Goal: Task Accomplishment & Management: Use online tool/utility

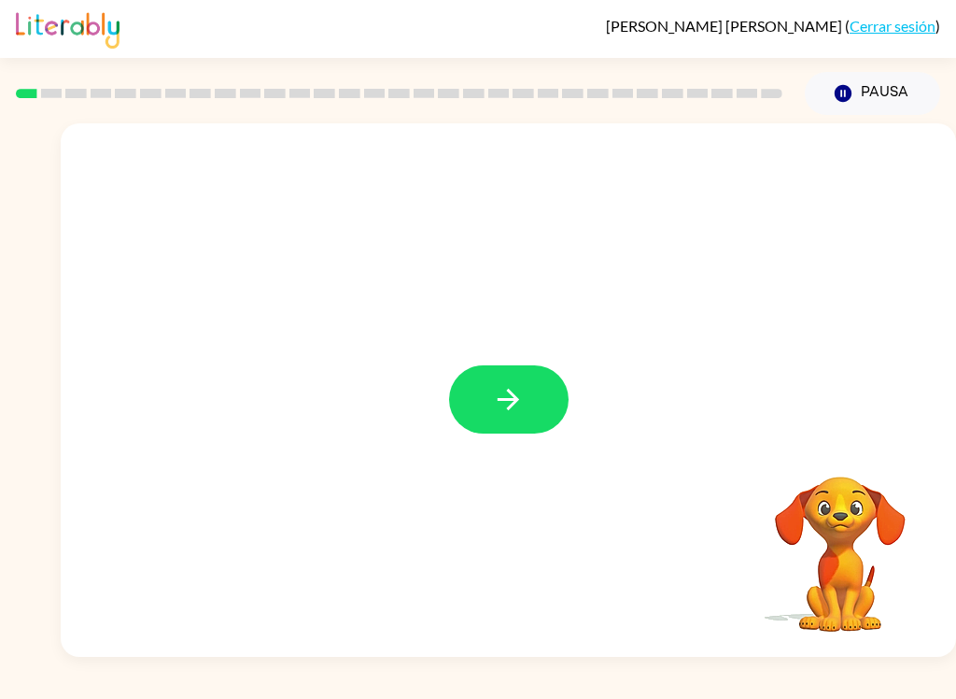
click at [511, 403] on icon "button" at bounding box center [508, 399] width 33 height 33
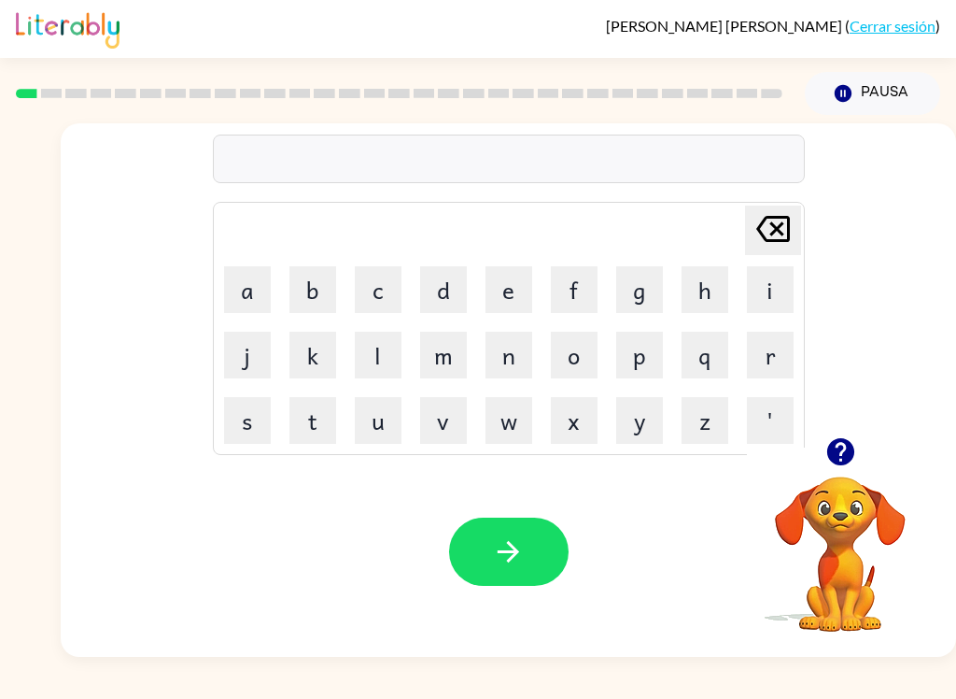
click at [315, 290] on button "b" at bounding box center [313, 289] width 47 height 47
click at [567, 351] on button "o" at bounding box center [574, 355] width 47 height 47
click at [784, 349] on button "r" at bounding box center [770, 355] width 47 height 47
click at [453, 289] on button "d" at bounding box center [443, 289] width 47 height 47
click at [518, 290] on button "e" at bounding box center [509, 289] width 47 height 47
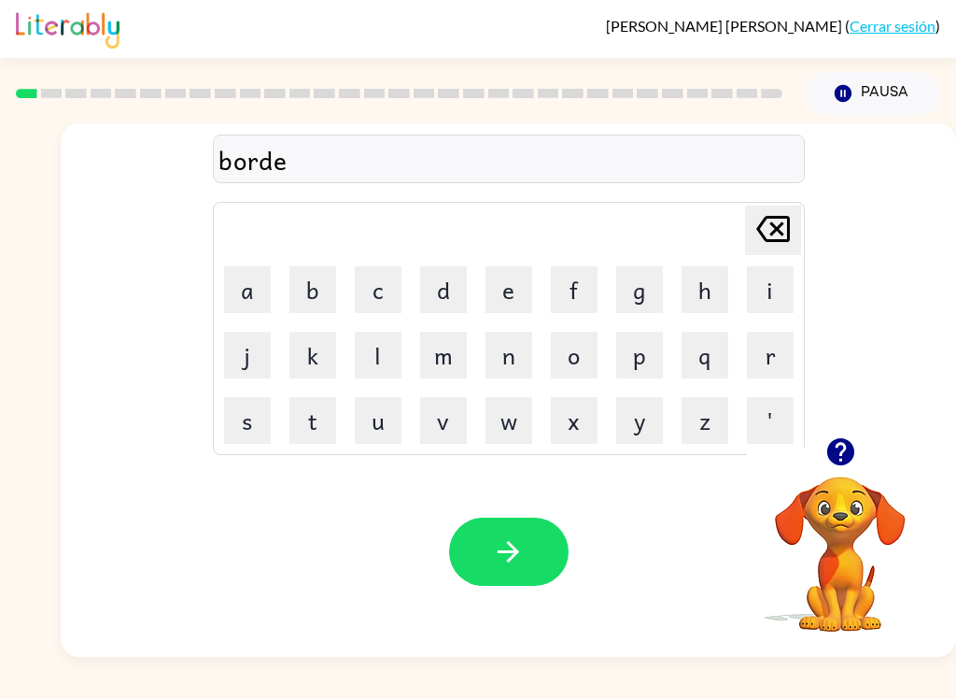
click at [770, 346] on button "r" at bounding box center [770, 355] width 47 height 47
click at [524, 586] on button "button" at bounding box center [509, 551] width 120 height 68
click at [383, 279] on button "c" at bounding box center [378, 289] width 47 height 47
click at [251, 279] on button "a" at bounding box center [247, 289] width 47 height 47
click at [386, 433] on button "u" at bounding box center [378, 420] width 47 height 47
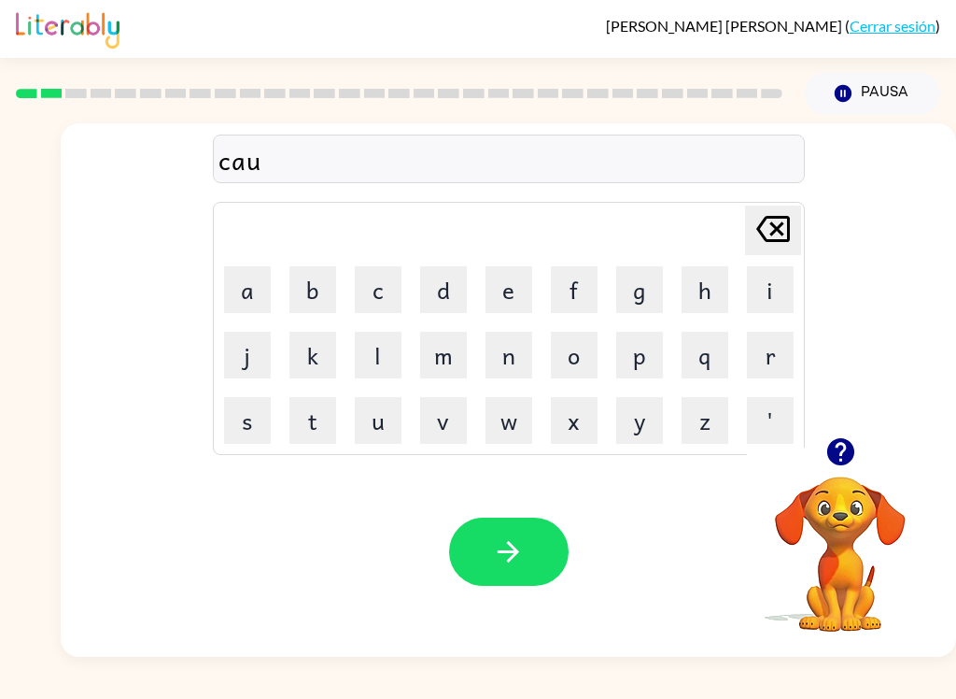
click at [522, 346] on button "n" at bounding box center [509, 355] width 47 height 47
click at [757, 224] on icon at bounding box center [773, 229] width 34 height 26
click at [387, 425] on button "u" at bounding box center [378, 420] width 47 height 47
click at [793, 215] on button "[PERSON_NAME] last character input" at bounding box center [773, 229] width 56 height 49
click at [516, 360] on button "n" at bounding box center [509, 355] width 47 height 47
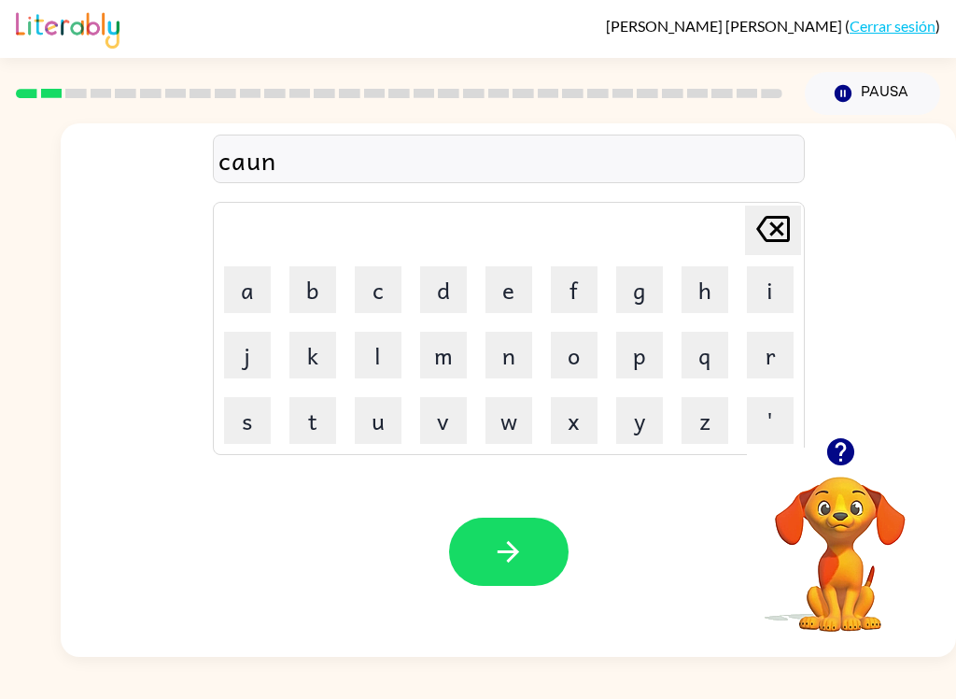
click at [516, 567] on icon "button" at bounding box center [508, 551] width 33 height 33
click at [401, 347] on button "l" at bounding box center [378, 355] width 47 height 47
click at [581, 360] on button "o" at bounding box center [574, 355] width 47 height 47
click at [762, 292] on button "i" at bounding box center [770, 289] width 47 height 47
click at [380, 287] on button "c" at bounding box center [378, 289] width 47 height 47
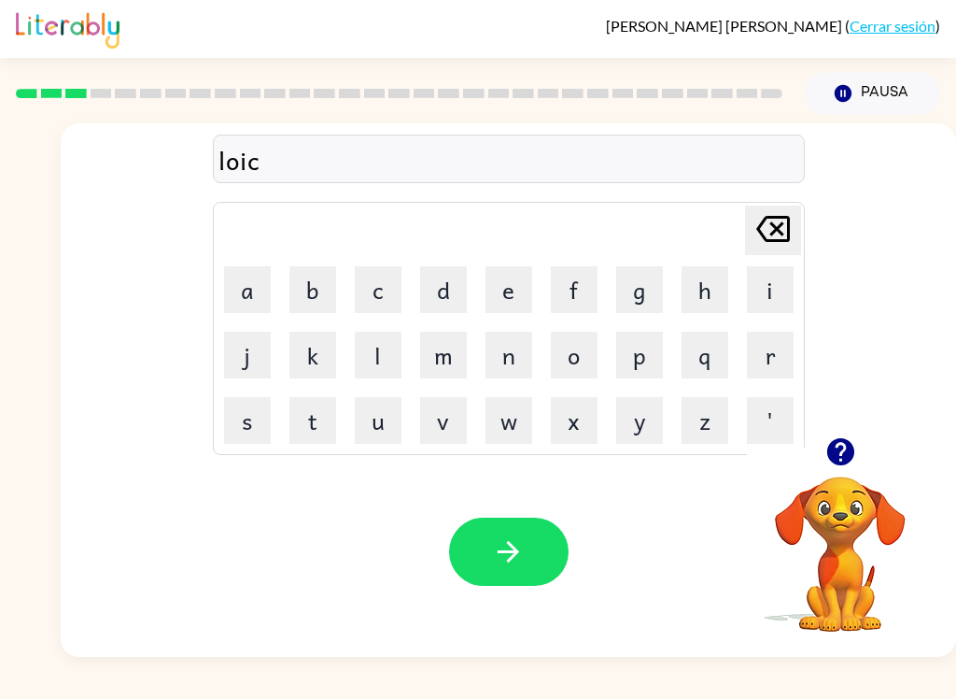
click at [519, 286] on button "e" at bounding box center [509, 289] width 47 height 47
click at [516, 549] on icon "button" at bounding box center [508, 551] width 21 height 21
click at [312, 411] on button "t" at bounding box center [313, 420] width 47 height 47
click at [509, 362] on button "n" at bounding box center [509, 355] width 47 height 47
click at [762, 224] on icon "[PERSON_NAME] last character input" at bounding box center [773, 228] width 45 height 45
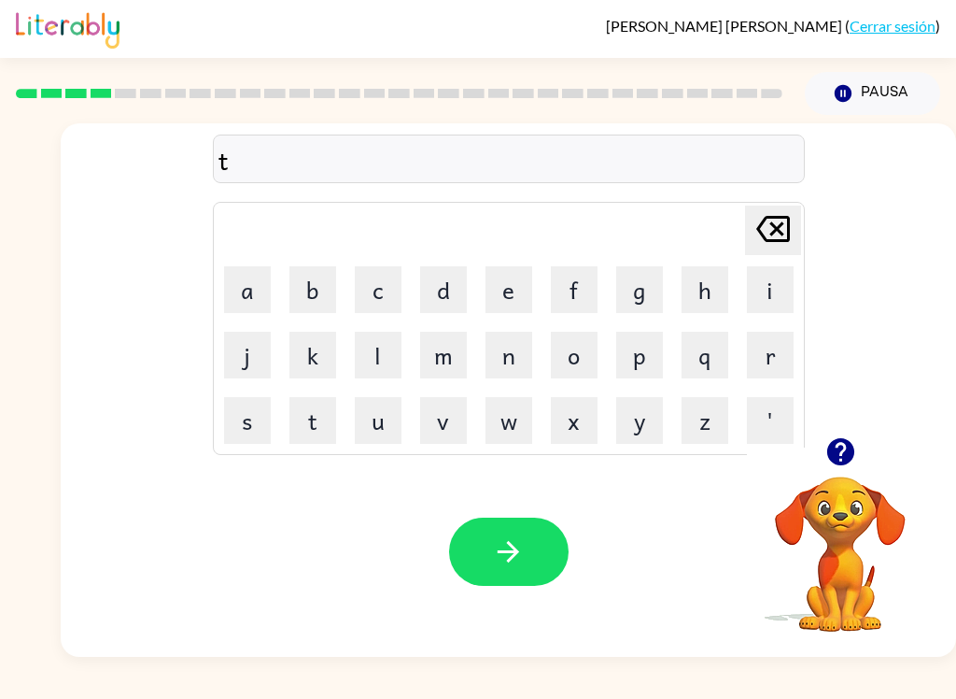
click at [383, 433] on button "u" at bounding box center [378, 420] width 47 height 47
click at [388, 367] on button "l" at bounding box center [378, 355] width 47 height 47
click at [775, 221] on icon "[PERSON_NAME] last character input" at bounding box center [773, 228] width 45 height 45
click at [769, 280] on button "i" at bounding box center [770, 289] width 47 height 47
click at [499, 359] on button "n" at bounding box center [509, 355] width 47 height 47
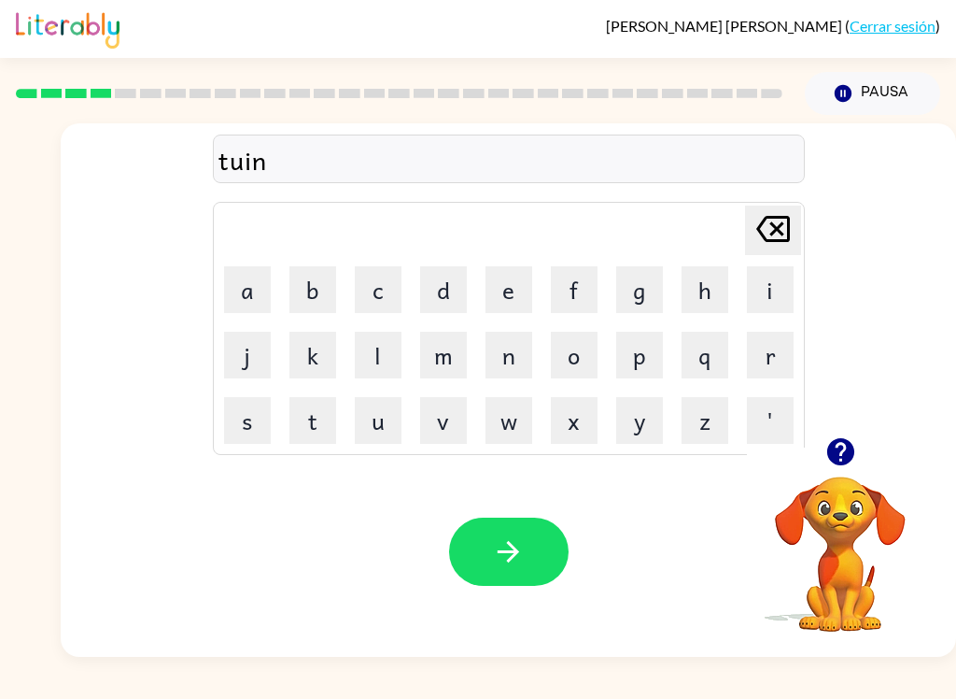
click at [503, 550] on icon "button" at bounding box center [508, 551] width 33 height 33
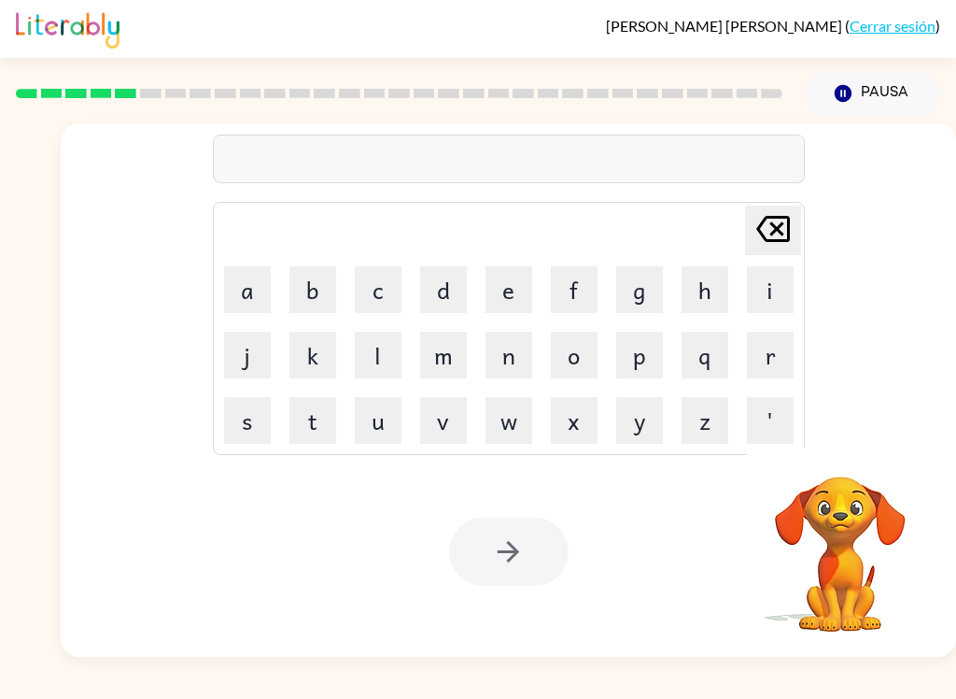
click at [521, 358] on button "n" at bounding box center [509, 355] width 47 height 47
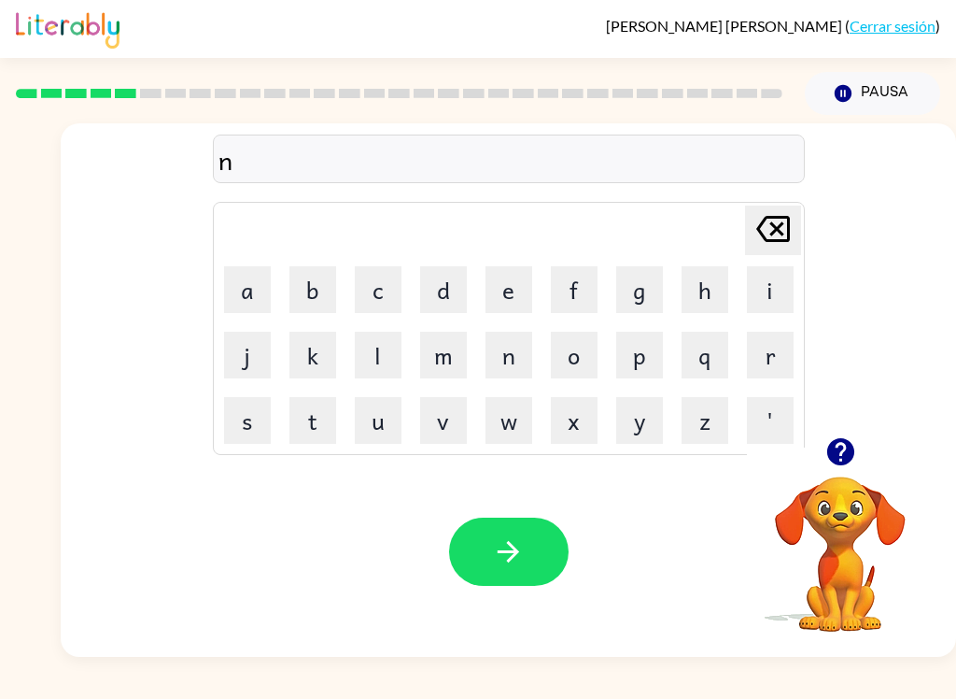
click at [529, 281] on button "e" at bounding box center [509, 289] width 47 height 47
click at [775, 357] on button "r" at bounding box center [770, 355] width 47 height 47
click at [511, 299] on button "e" at bounding box center [509, 289] width 47 height 47
click at [366, 346] on button "l" at bounding box center [378, 355] width 47 height 47
click at [775, 289] on button "i" at bounding box center [770, 289] width 47 height 47
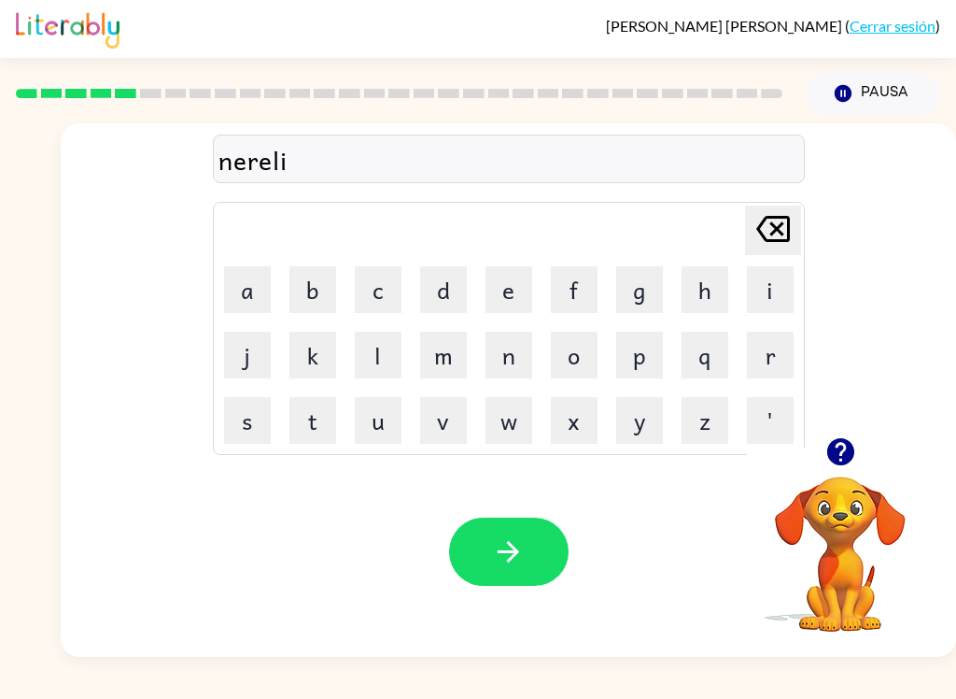
click at [522, 551] on icon "button" at bounding box center [508, 551] width 33 height 33
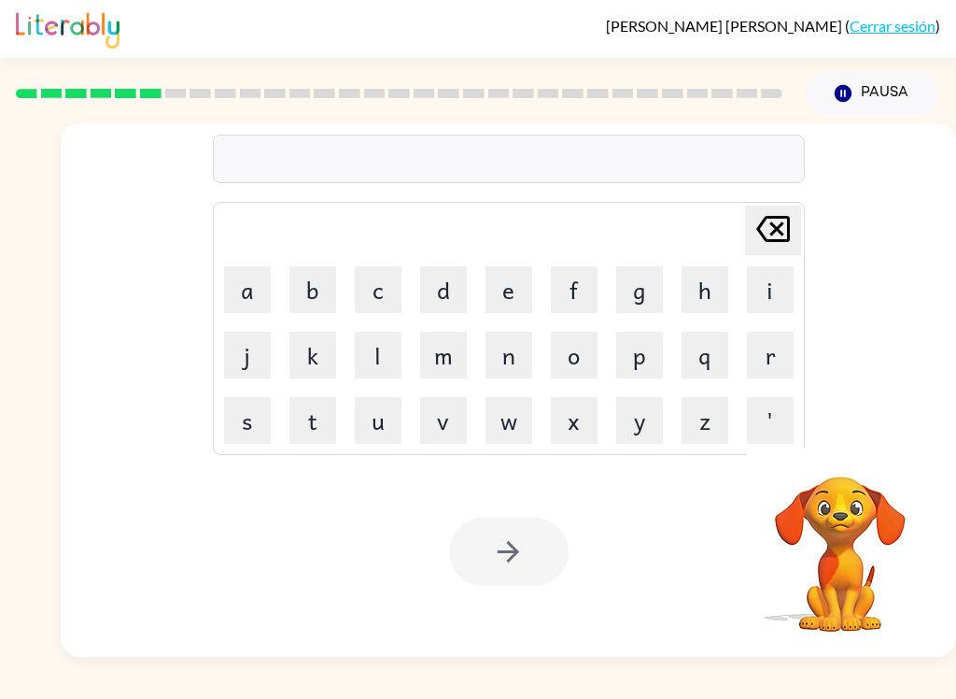
click at [315, 288] on button "b" at bounding box center [313, 289] width 47 height 47
click at [772, 287] on button "i" at bounding box center [770, 289] width 47 height 47
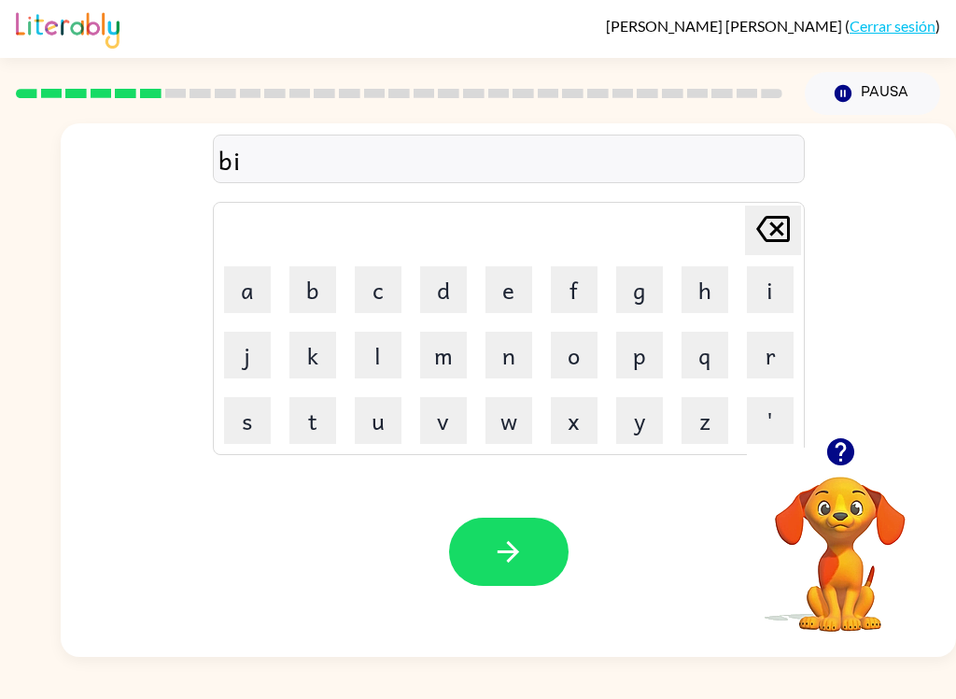
click at [708, 283] on button "h" at bounding box center [705, 289] width 47 height 47
click at [247, 293] on button "a" at bounding box center [247, 289] width 47 height 47
click at [516, 356] on button "n" at bounding box center [509, 355] width 47 height 47
click at [314, 425] on button "t" at bounding box center [313, 420] width 47 height 47
click at [507, 546] on icon "button" at bounding box center [508, 551] width 33 height 33
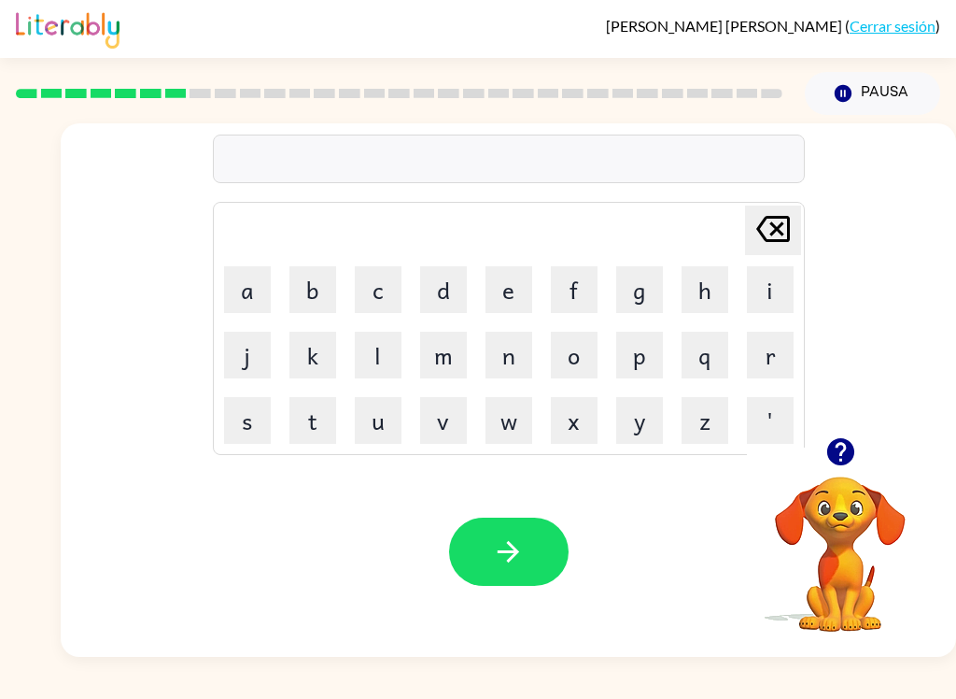
click at [314, 429] on button "t" at bounding box center [313, 420] width 47 height 47
click at [775, 357] on button "r" at bounding box center [770, 355] width 47 height 47
click at [787, 288] on button "i" at bounding box center [770, 289] width 47 height 47
click at [381, 290] on button "c" at bounding box center [378, 289] width 47 height 47
click at [584, 358] on button "o" at bounding box center [574, 355] width 47 height 47
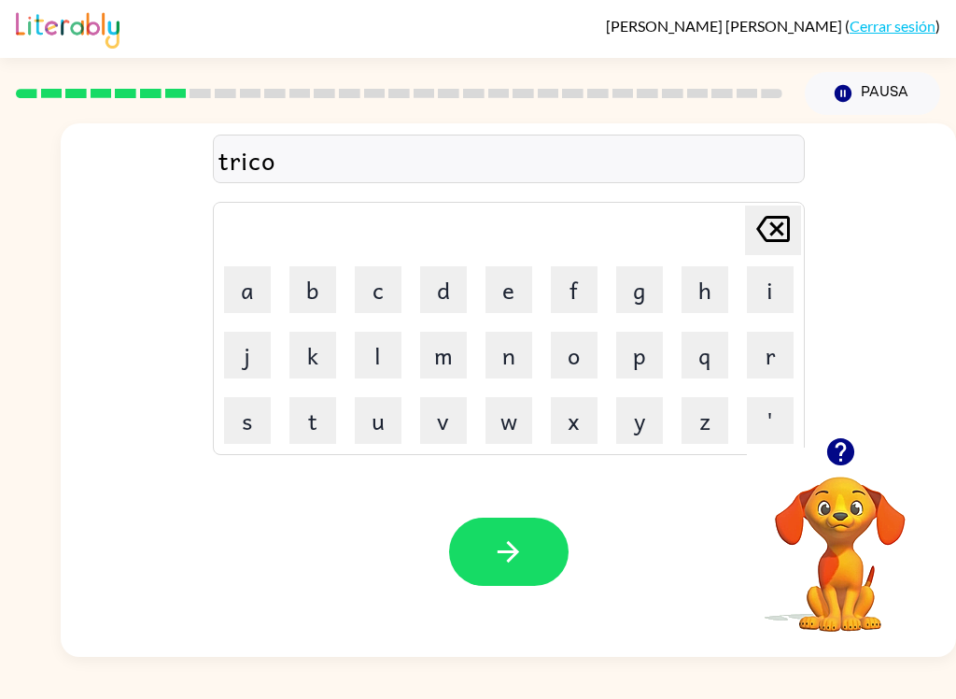
click at [363, 353] on button "l" at bounding box center [378, 355] width 47 height 47
click at [499, 546] on icon "button" at bounding box center [508, 551] width 33 height 33
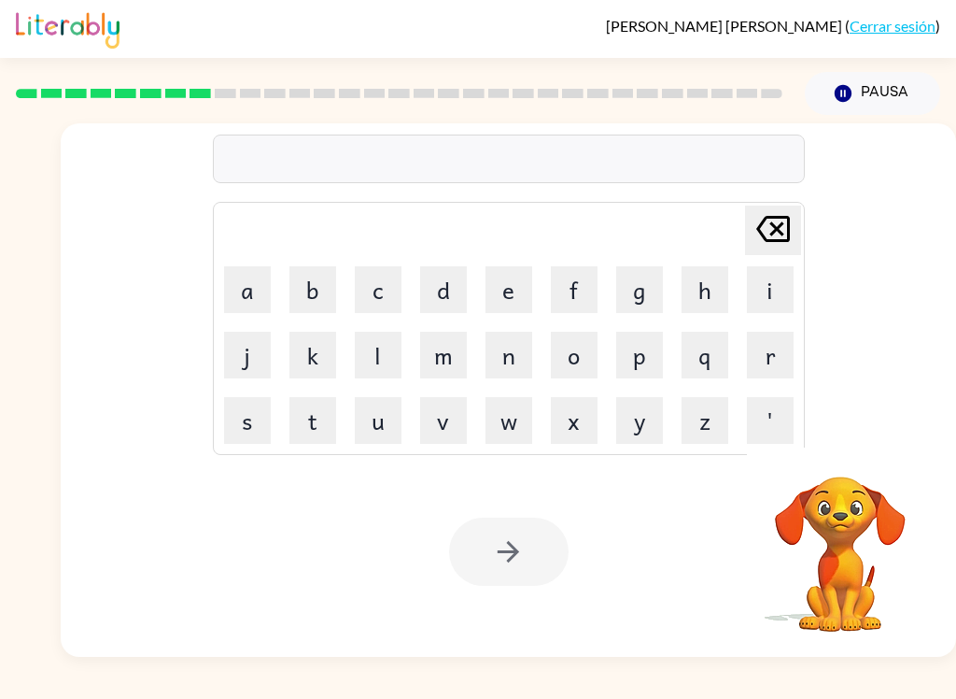
click at [445, 362] on button "m" at bounding box center [443, 355] width 47 height 47
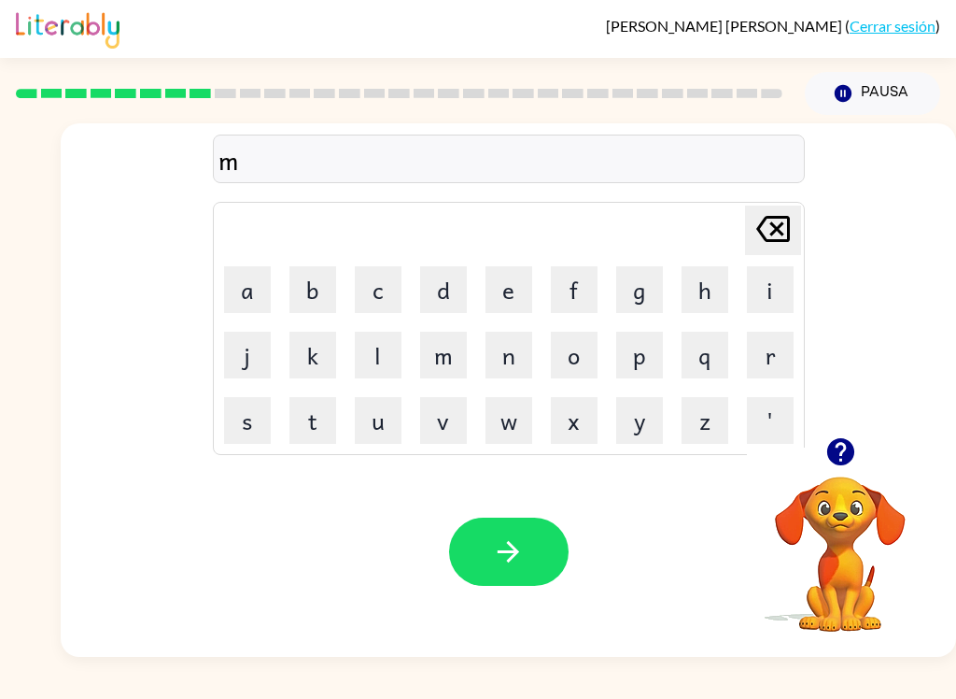
click at [775, 292] on button "i" at bounding box center [770, 289] width 47 height 47
click at [245, 302] on button "a" at bounding box center [247, 289] width 47 height 47
click at [377, 286] on button "c" at bounding box center [378, 289] width 47 height 47
click at [581, 360] on button "o" at bounding box center [574, 355] width 47 height 47
click at [369, 359] on button "l" at bounding box center [378, 355] width 47 height 47
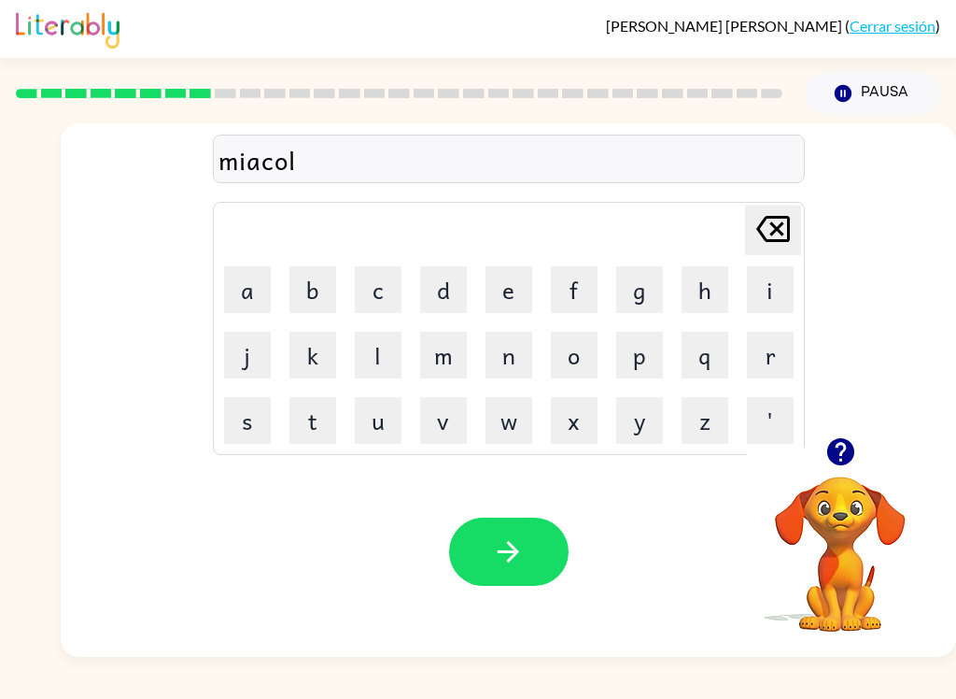
click at [521, 572] on button "button" at bounding box center [509, 551] width 120 height 68
click at [516, 357] on button "n" at bounding box center [509, 355] width 47 height 47
click at [781, 285] on button "i" at bounding box center [770, 289] width 47 height 47
click at [446, 349] on button "m" at bounding box center [443, 355] width 47 height 47
click at [257, 287] on button "a" at bounding box center [247, 289] width 47 height 47
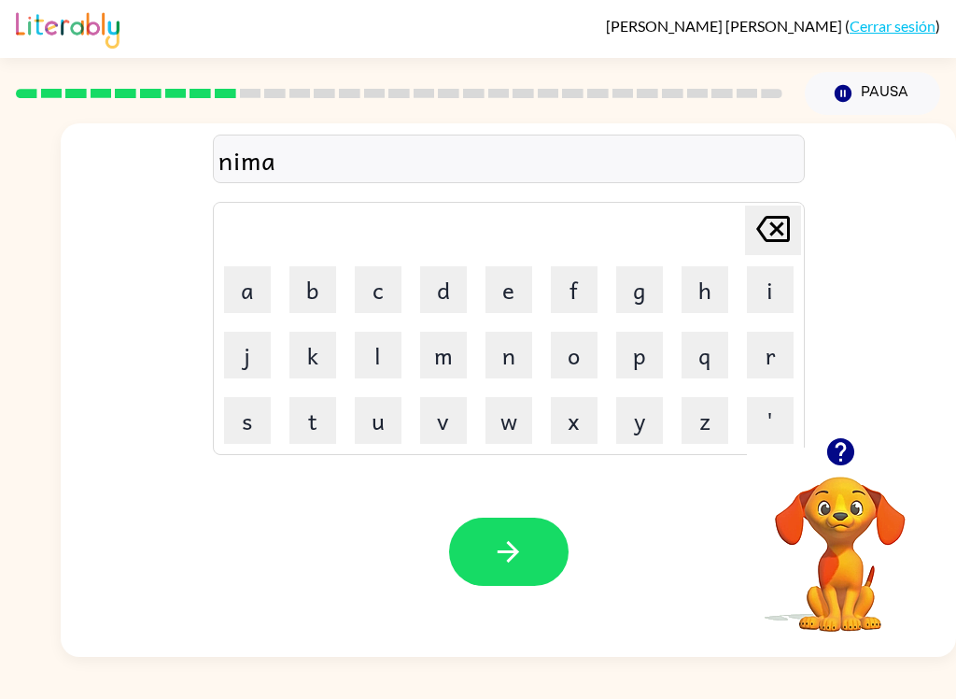
click at [384, 350] on button "l" at bounding box center [378, 355] width 47 height 47
click at [513, 539] on icon "button" at bounding box center [508, 551] width 33 height 33
click at [389, 420] on button "u" at bounding box center [378, 420] width 47 height 47
click at [513, 367] on button "n" at bounding box center [509, 355] width 47 height 47
click at [584, 292] on button "f" at bounding box center [574, 289] width 47 height 47
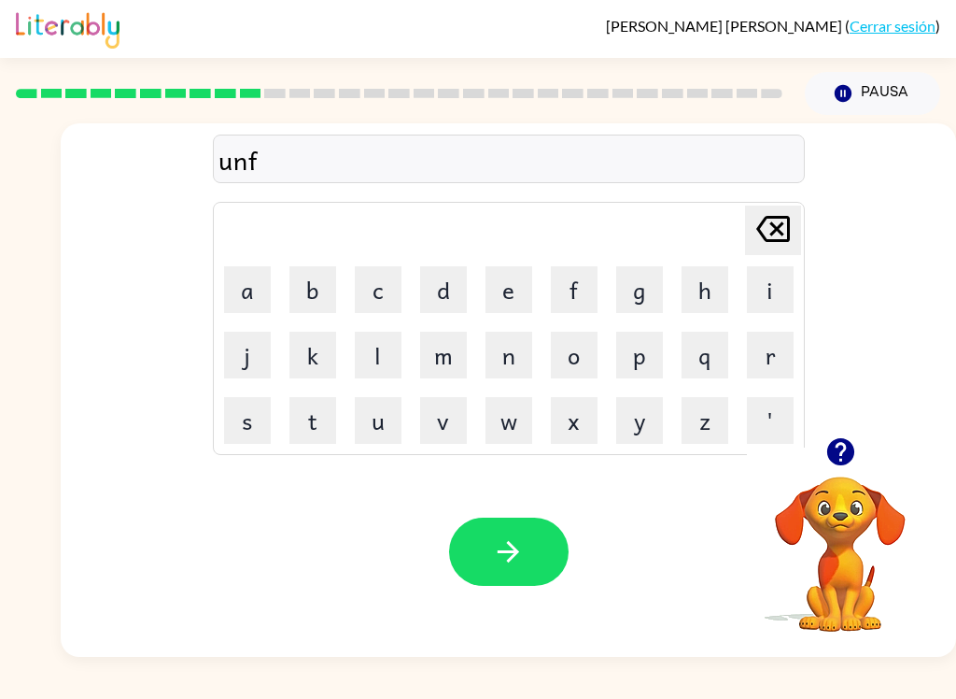
click at [576, 349] on button "o" at bounding box center [574, 355] width 47 height 47
click at [385, 352] on button "l" at bounding box center [378, 355] width 47 height 47
click at [516, 555] on icon "button" at bounding box center [508, 551] width 21 height 21
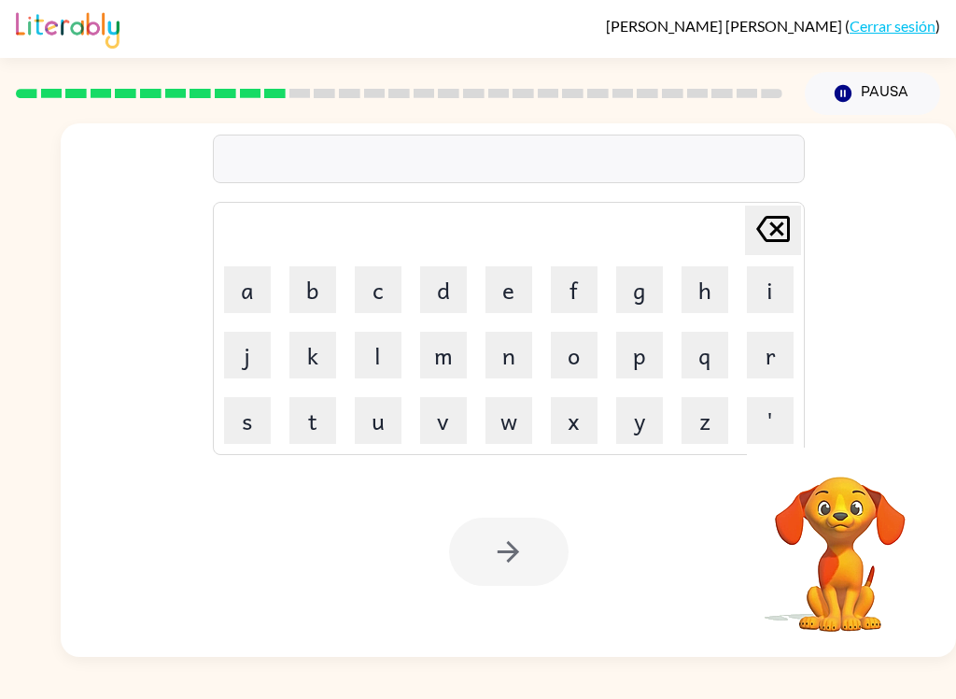
click at [322, 272] on button "b" at bounding box center [313, 289] width 47 height 47
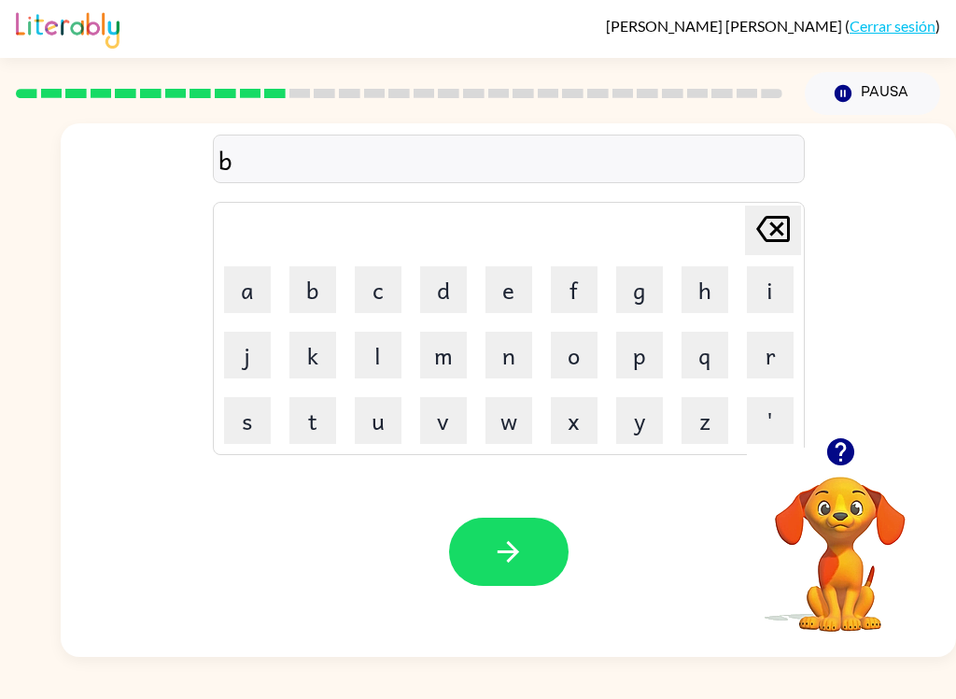
click at [570, 354] on button "o" at bounding box center [574, 355] width 47 height 47
click at [385, 431] on button "u" at bounding box center [378, 420] width 47 height 47
click at [315, 417] on button "t" at bounding box center [313, 420] width 47 height 47
click at [512, 539] on icon "button" at bounding box center [508, 551] width 33 height 33
click at [315, 297] on button "b" at bounding box center [313, 289] width 47 height 47
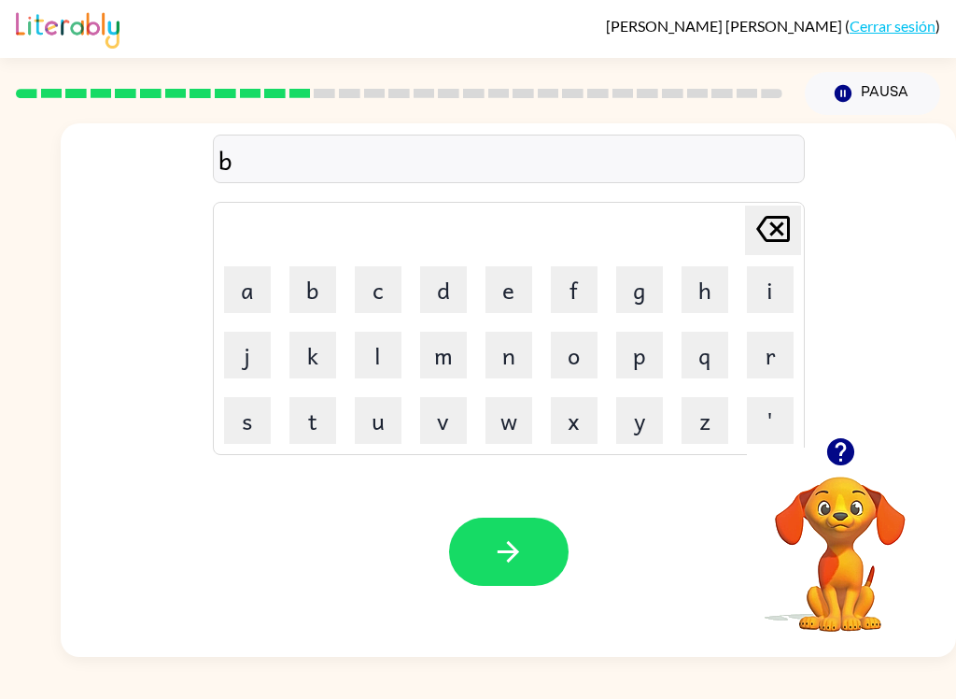
click at [515, 283] on button "e" at bounding box center [509, 289] width 47 height 47
click at [441, 286] on button "d" at bounding box center [443, 289] width 47 height 47
click at [331, 423] on button "t" at bounding box center [313, 420] width 47 height 47
click at [233, 284] on button "a" at bounding box center [247, 289] width 47 height 47
click at [449, 346] on button "m" at bounding box center [443, 355] width 47 height 47
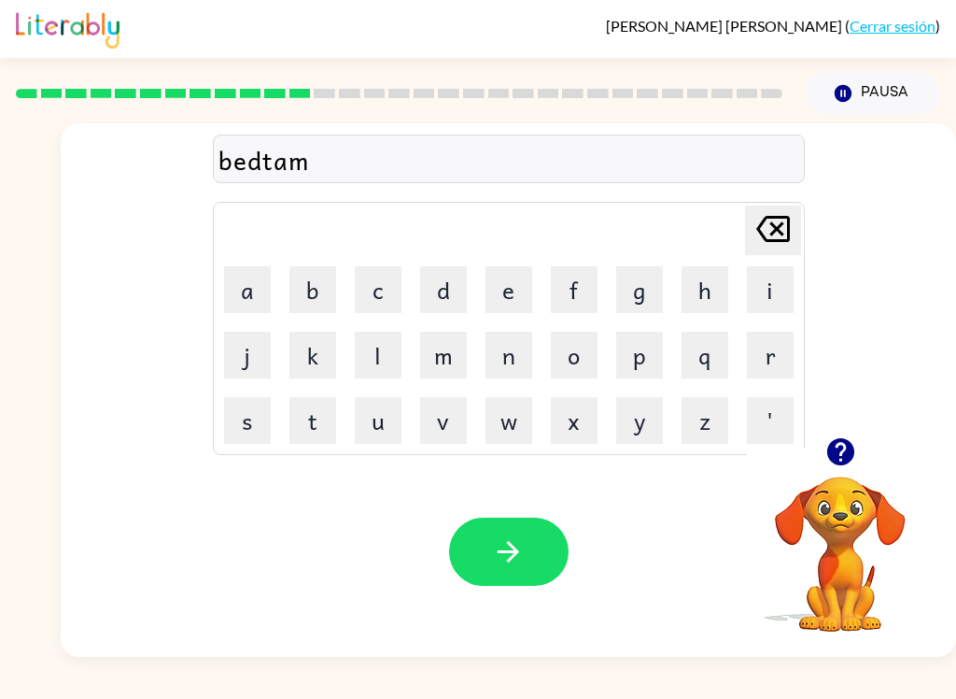
click at [766, 289] on button "i" at bounding box center [770, 289] width 47 height 47
click at [491, 544] on button "button" at bounding box center [509, 551] width 120 height 68
click at [582, 286] on button "f" at bounding box center [574, 289] width 47 height 47
click at [759, 286] on button "i" at bounding box center [770, 289] width 47 height 47
click at [516, 359] on button "n" at bounding box center [509, 355] width 47 height 47
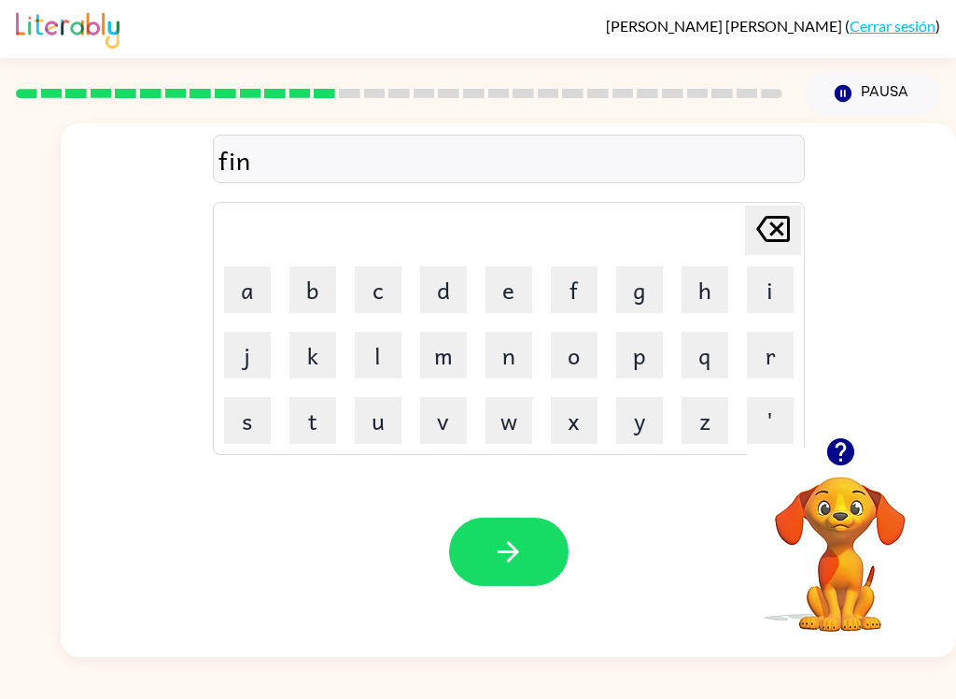
click at [516, 294] on button "e" at bounding box center [509, 289] width 47 height 47
click at [254, 414] on button "s" at bounding box center [247, 420] width 47 height 47
click at [522, 553] on icon "button" at bounding box center [508, 551] width 33 height 33
click at [457, 289] on button "d" at bounding box center [443, 289] width 47 height 47
click at [783, 280] on button "i" at bounding box center [770, 289] width 47 height 47
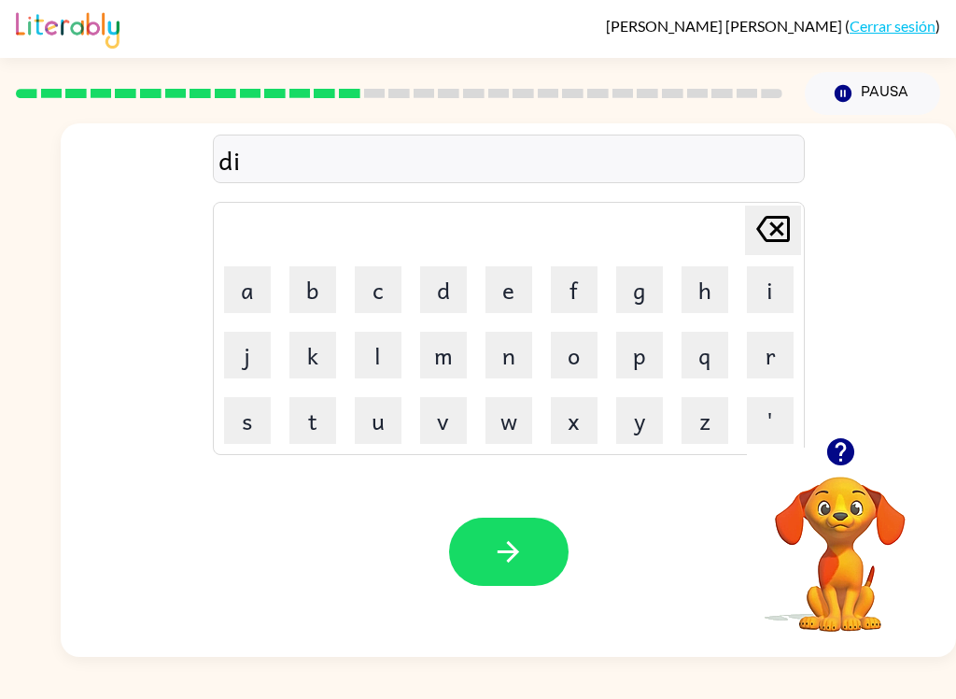
click at [382, 363] on button "l" at bounding box center [378, 355] width 47 height 47
click at [517, 284] on button "e" at bounding box center [509, 289] width 47 height 47
click at [773, 282] on button "i" at bounding box center [770, 289] width 47 height 47
click at [313, 425] on button "t" at bounding box center [313, 420] width 47 height 47
click at [510, 565] on icon "button" at bounding box center [508, 551] width 33 height 33
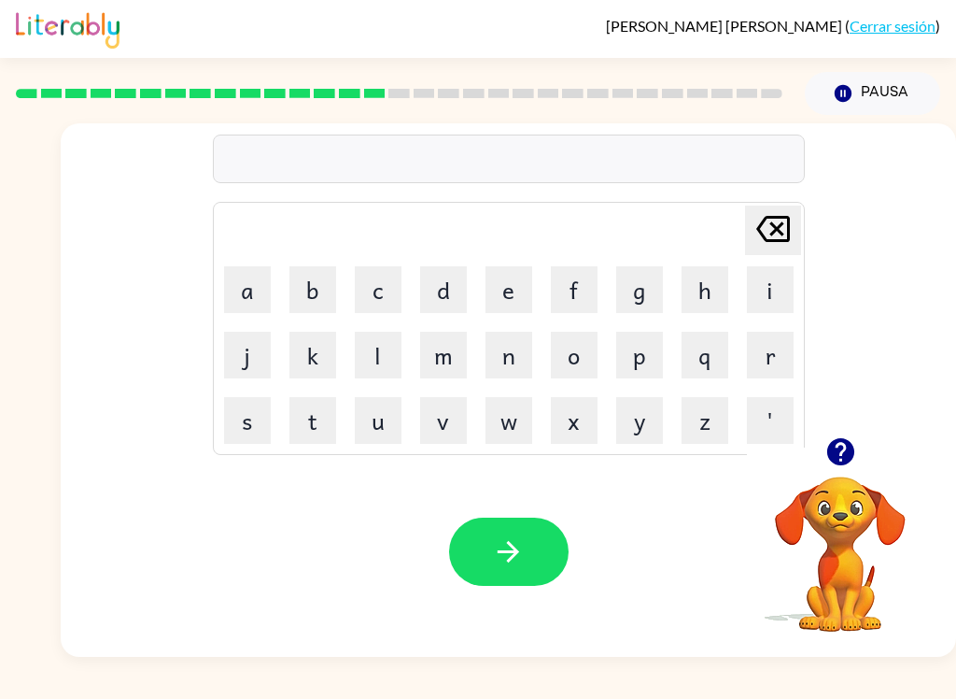
click at [313, 431] on button "t" at bounding box center [313, 420] width 47 height 47
click at [506, 285] on button "e" at bounding box center [509, 289] width 47 height 47
click at [449, 343] on button "m" at bounding box center [443, 355] width 47 height 47
click at [773, 358] on button "r" at bounding box center [770, 355] width 47 height 47
click at [504, 562] on icon "button" at bounding box center [508, 551] width 33 height 33
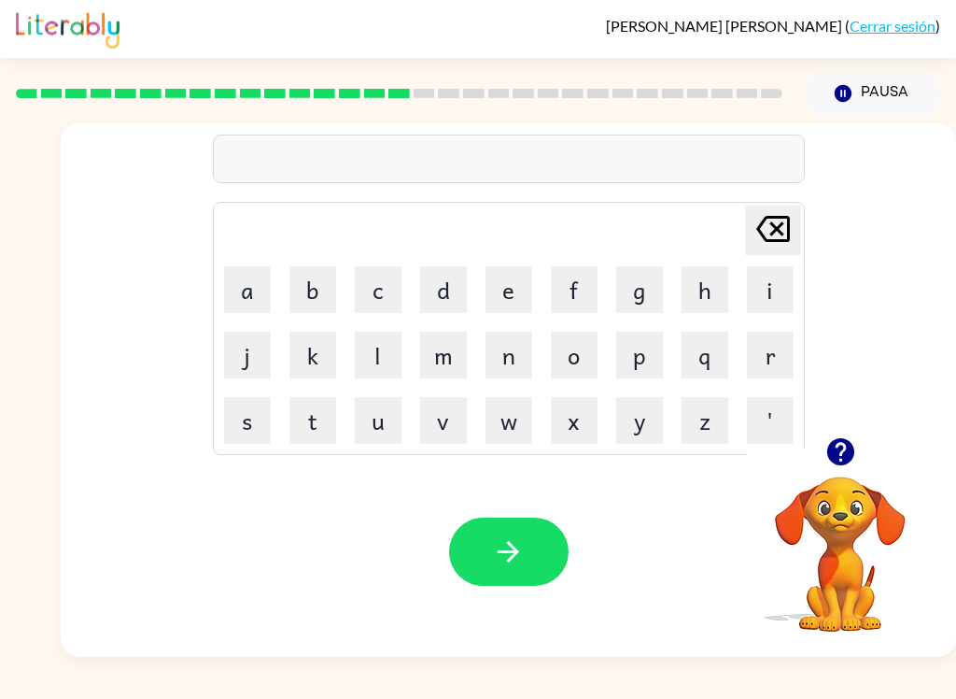
click at [251, 424] on button "s" at bounding box center [247, 420] width 47 height 47
click at [529, 287] on button "e" at bounding box center [509, 289] width 47 height 47
click at [315, 424] on button "t" at bounding box center [313, 420] width 47 height 47
click at [483, 555] on button "button" at bounding box center [509, 551] width 120 height 68
click at [312, 292] on button "b" at bounding box center [313, 289] width 47 height 47
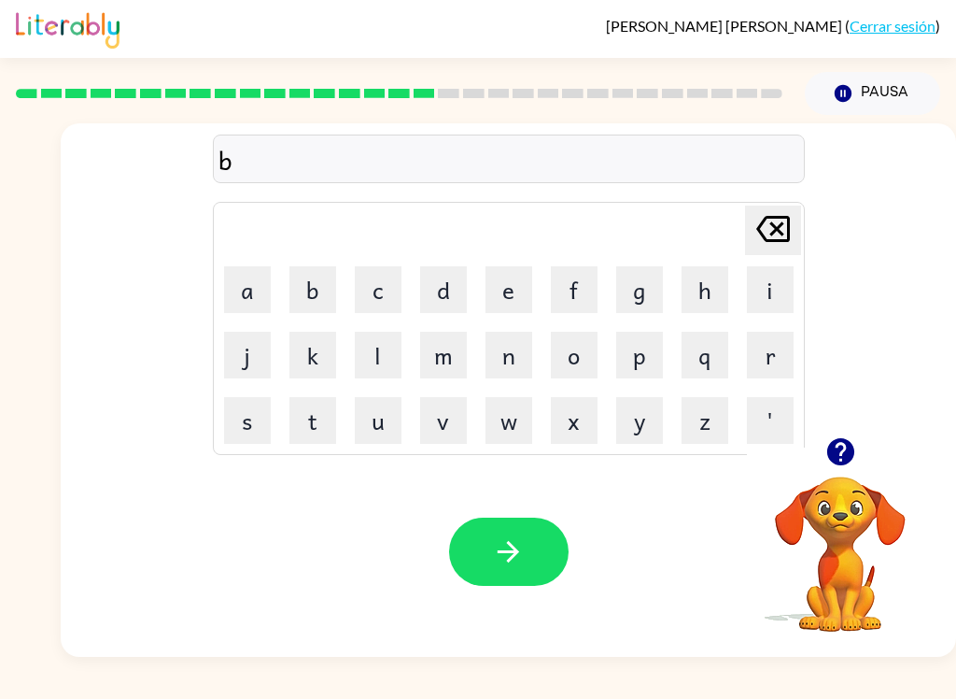
click at [781, 354] on button "r" at bounding box center [770, 355] width 47 height 47
click at [766, 295] on button "i" at bounding box center [770, 289] width 47 height 47
click at [448, 346] on button "m" at bounding box center [443, 355] width 47 height 47
click at [761, 284] on button "i" at bounding box center [770, 289] width 47 height 47
click at [643, 287] on button "g" at bounding box center [639, 289] width 47 height 47
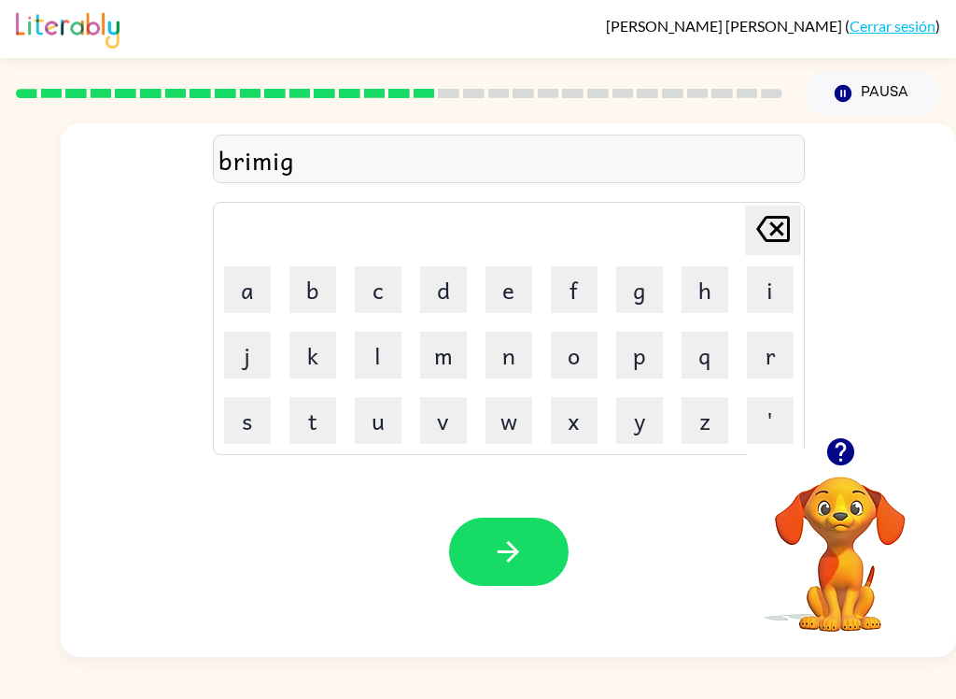
click at [494, 532] on button "button" at bounding box center [509, 551] width 120 height 68
click at [609, 335] on td "p" at bounding box center [640, 355] width 64 height 64
click at [637, 348] on button "p" at bounding box center [639, 355] width 47 height 47
click at [248, 288] on button "a" at bounding box center [247, 289] width 47 height 47
click at [240, 431] on button "s" at bounding box center [247, 420] width 47 height 47
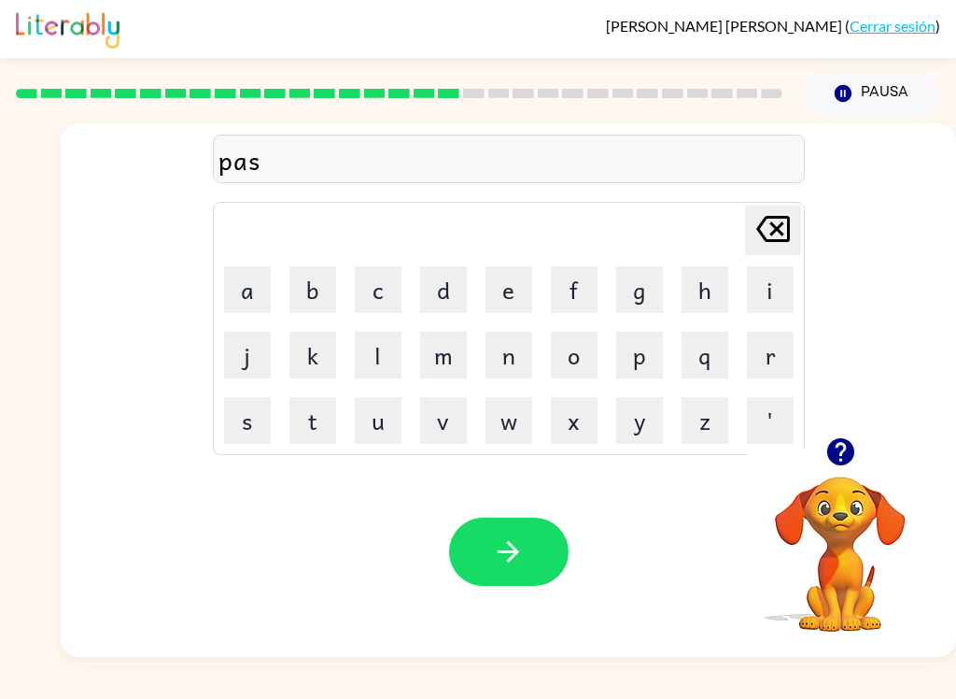
click at [381, 283] on button "c" at bounding box center [378, 289] width 47 height 47
click at [768, 288] on button "i" at bounding box center [770, 289] width 47 height 47
click at [376, 278] on button "c" at bounding box center [378, 289] width 47 height 47
click at [502, 543] on icon "button" at bounding box center [508, 551] width 33 height 33
click at [459, 281] on button "d" at bounding box center [443, 289] width 47 height 47
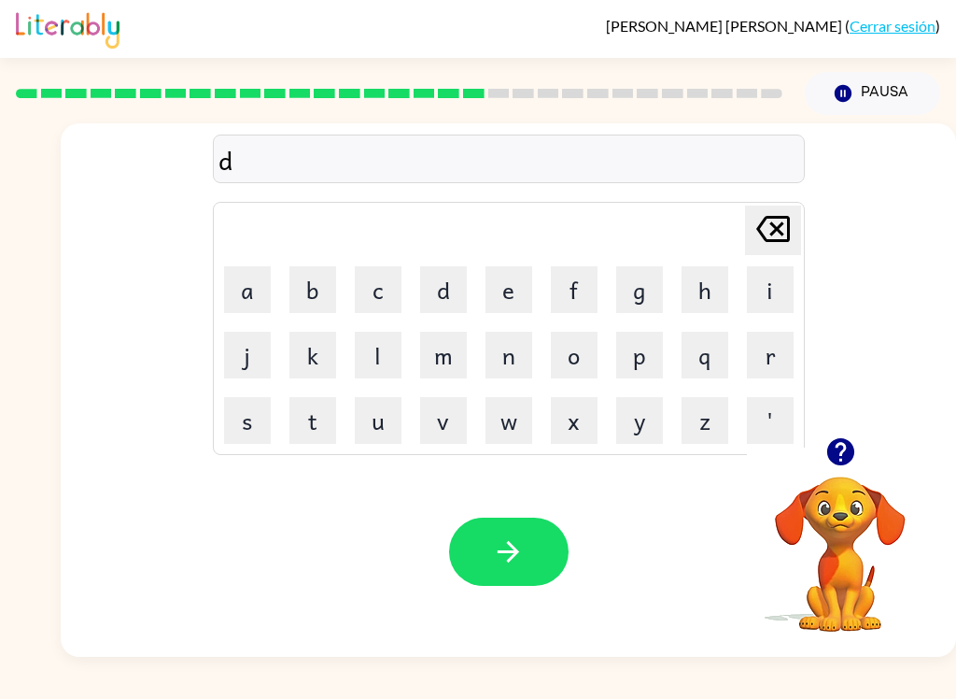
click at [760, 301] on button "i" at bounding box center [770, 289] width 47 height 47
click at [256, 427] on button "s" at bounding box center [247, 420] width 47 height 47
click at [635, 362] on button "p" at bounding box center [639, 355] width 47 height 47
click at [521, 288] on button "e" at bounding box center [509, 289] width 47 height 47
click at [306, 423] on button "t" at bounding box center [313, 420] width 47 height 47
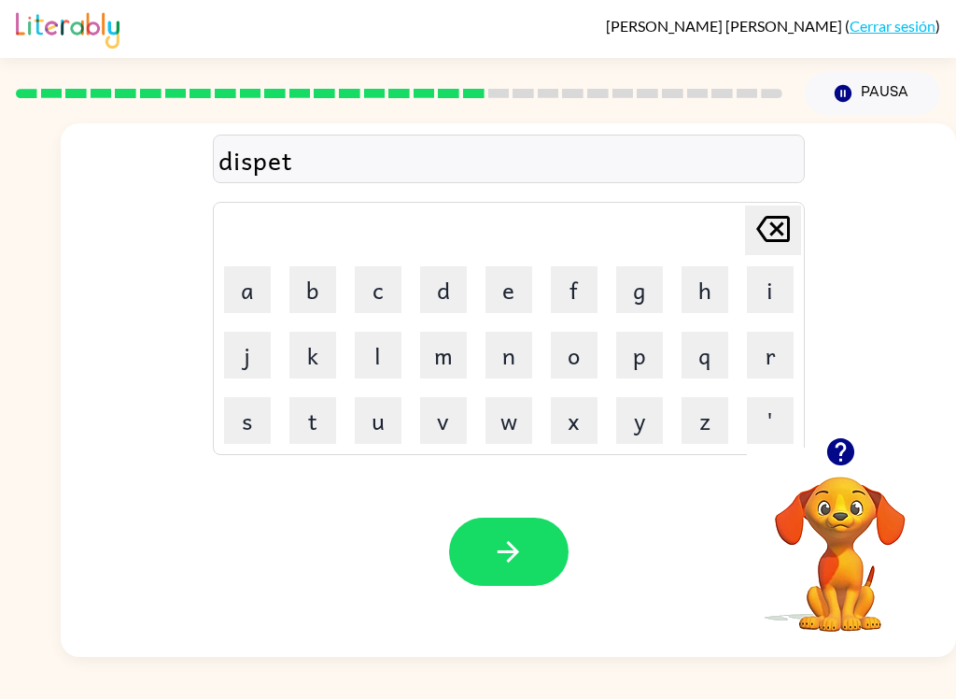
click at [510, 559] on icon "button" at bounding box center [508, 551] width 21 height 21
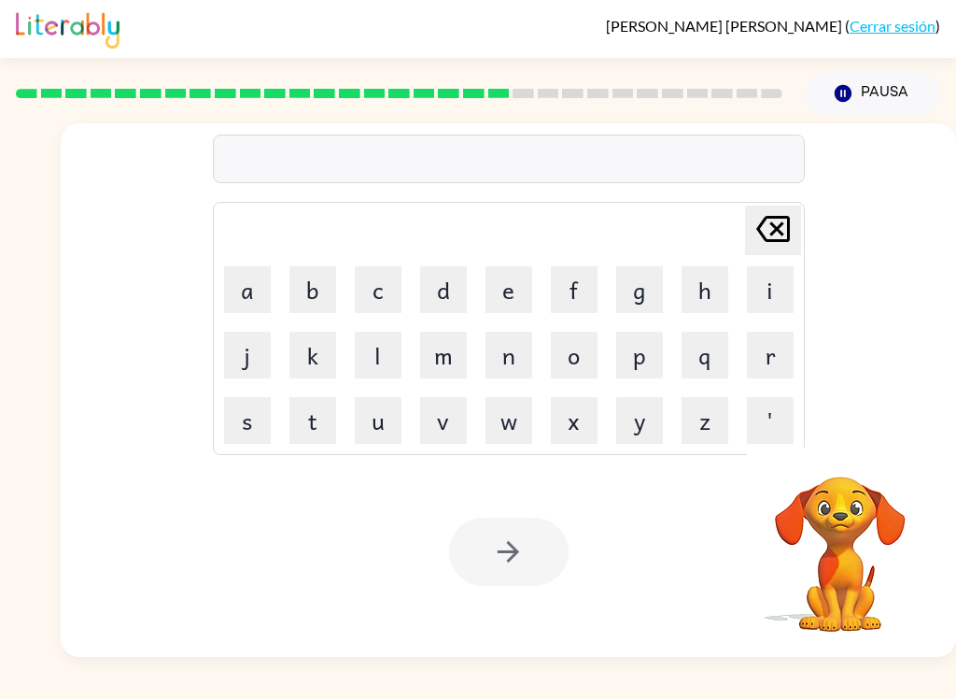
click at [448, 280] on button "d" at bounding box center [443, 289] width 47 height 47
click at [582, 354] on button "o" at bounding box center [574, 355] width 47 height 47
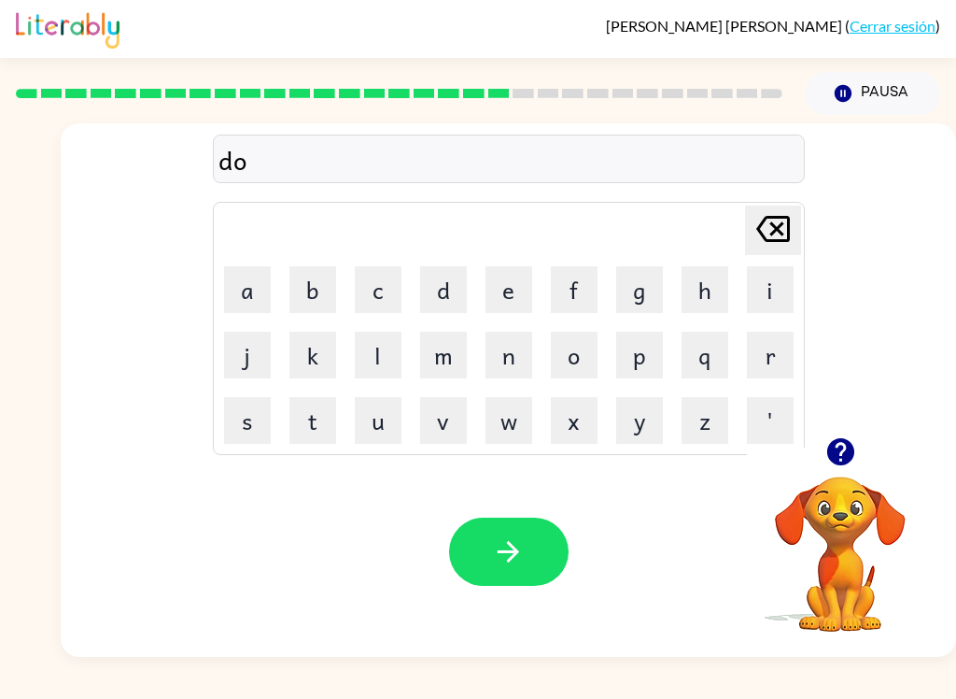
click at [567, 349] on button "o" at bounding box center [574, 355] width 47 height 47
click at [230, 430] on button "s" at bounding box center [247, 420] width 47 height 47
click at [314, 419] on button "t" at bounding box center [313, 420] width 47 height 47
click at [517, 282] on button "e" at bounding box center [509, 289] width 47 height 47
click at [308, 415] on button "t" at bounding box center [313, 420] width 47 height 47
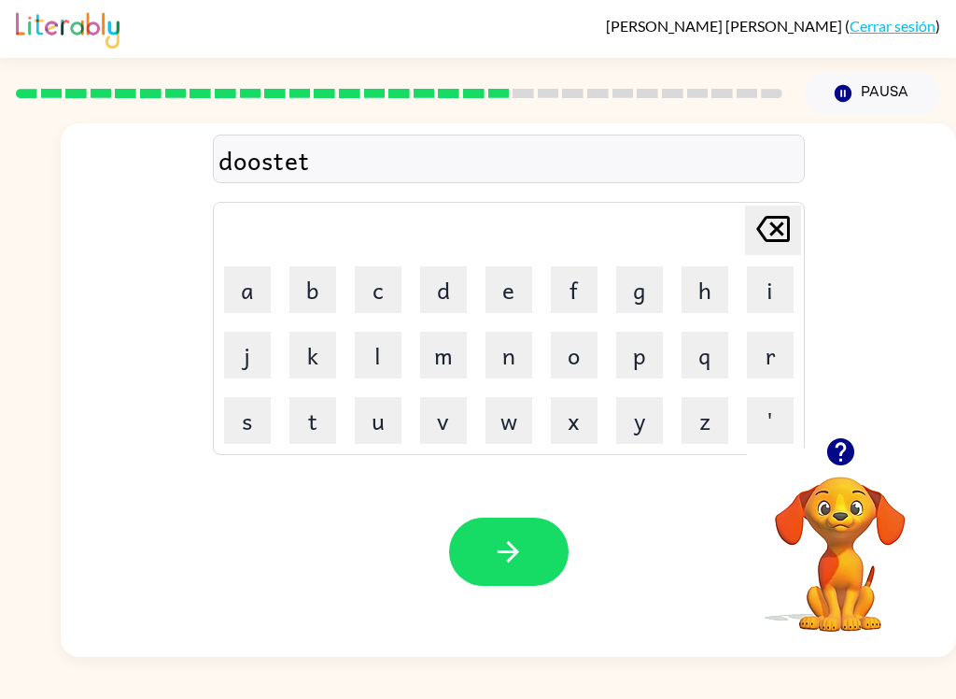
click at [517, 549] on icon "button" at bounding box center [508, 551] width 33 height 33
click at [252, 424] on button "s" at bounding box center [247, 420] width 47 height 47
click at [519, 283] on button "e" at bounding box center [509, 289] width 47 height 47
click at [314, 429] on button "t" at bounding box center [313, 420] width 47 height 47
click at [774, 302] on button "i" at bounding box center [770, 289] width 47 height 47
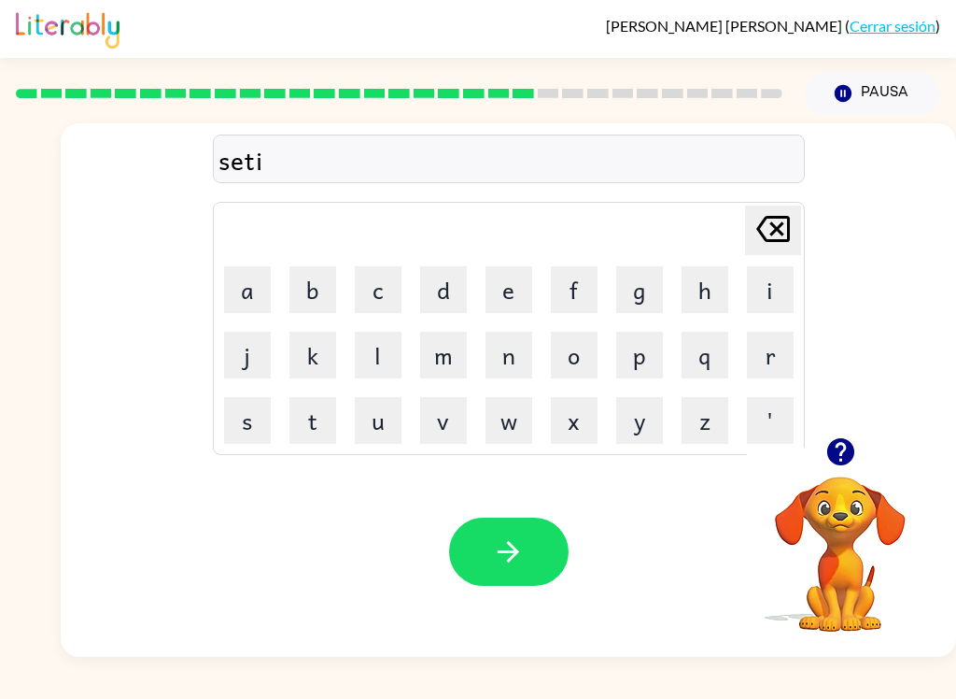
click at [647, 357] on button "p" at bounding box center [639, 355] width 47 height 47
click at [770, 283] on button "i" at bounding box center [770, 289] width 47 height 47
click at [500, 350] on button "n" at bounding box center [509, 355] width 47 height 47
click at [500, 560] on icon "button" at bounding box center [508, 551] width 33 height 33
click at [778, 352] on button "r" at bounding box center [770, 355] width 47 height 47
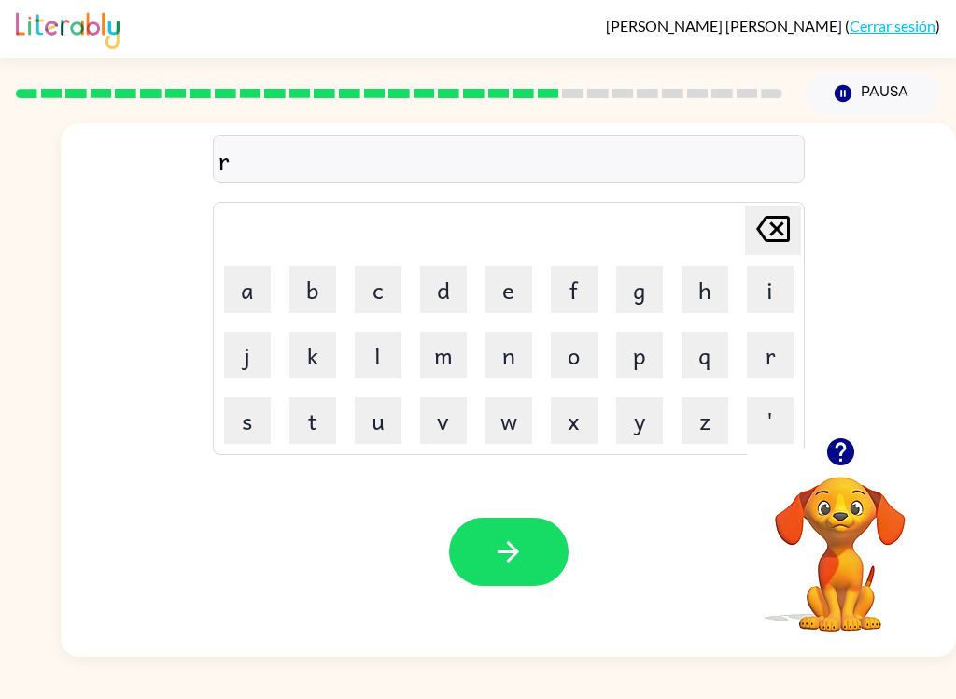
click at [505, 287] on button "e" at bounding box center [509, 289] width 47 height 47
click at [780, 279] on button "i" at bounding box center [770, 289] width 47 height 47
click at [375, 282] on button "c" at bounding box center [378, 289] width 47 height 47
click at [586, 350] on button "o" at bounding box center [574, 355] width 47 height 47
click at [383, 422] on button "u" at bounding box center [378, 420] width 47 height 47
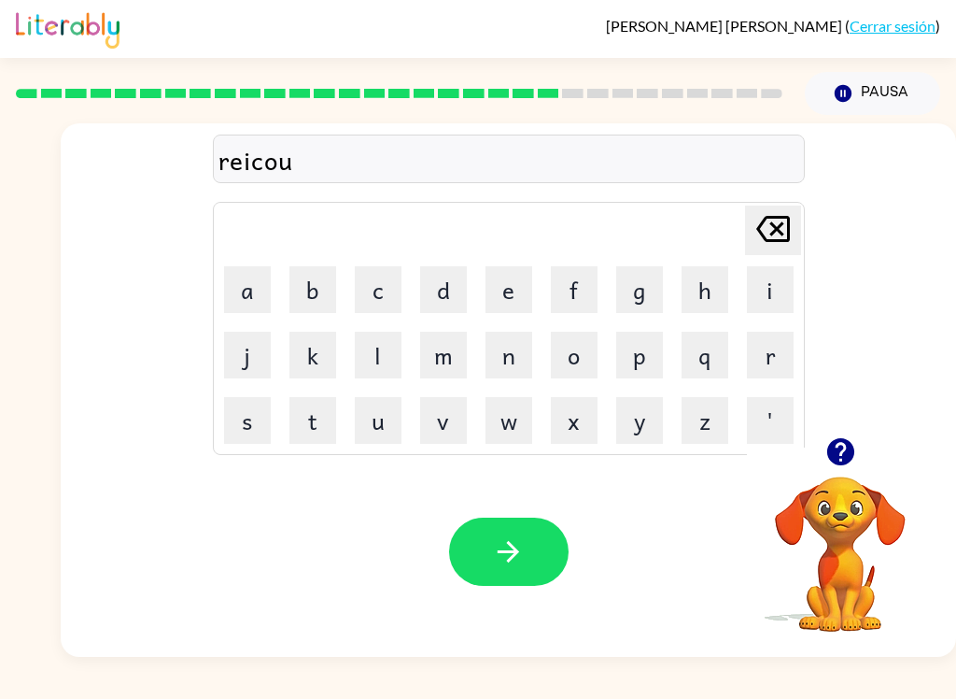
click at [773, 211] on icon "[PERSON_NAME] last character input" at bounding box center [773, 228] width 45 height 45
click at [512, 355] on button "n" at bounding box center [509, 355] width 47 height 47
click at [524, 549] on icon "button" at bounding box center [508, 551] width 33 height 33
click at [451, 360] on button "m" at bounding box center [443, 355] width 47 height 47
click at [242, 281] on button "a" at bounding box center [247, 289] width 47 height 47
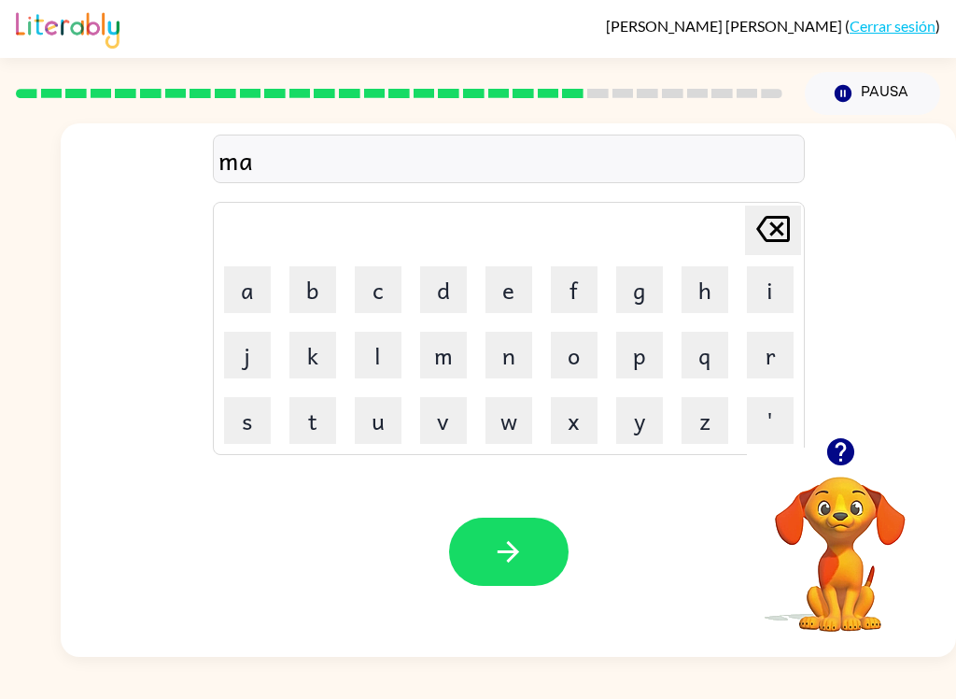
click at [771, 352] on button "r" at bounding box center [770, 355] width 47 height 47
click at [384, 279] on button "c" at bounding box center [378, 289] width 47 height 47
click at [506, 277] on button "e" at bounding box center [509, 289] width 47 height 47
click at [777, 354] on button "r" at bounding box center [770, 355] width 47 height 47
click at [503, 565] on icon "button" at bounding box center [508, 551] width 33 height 33
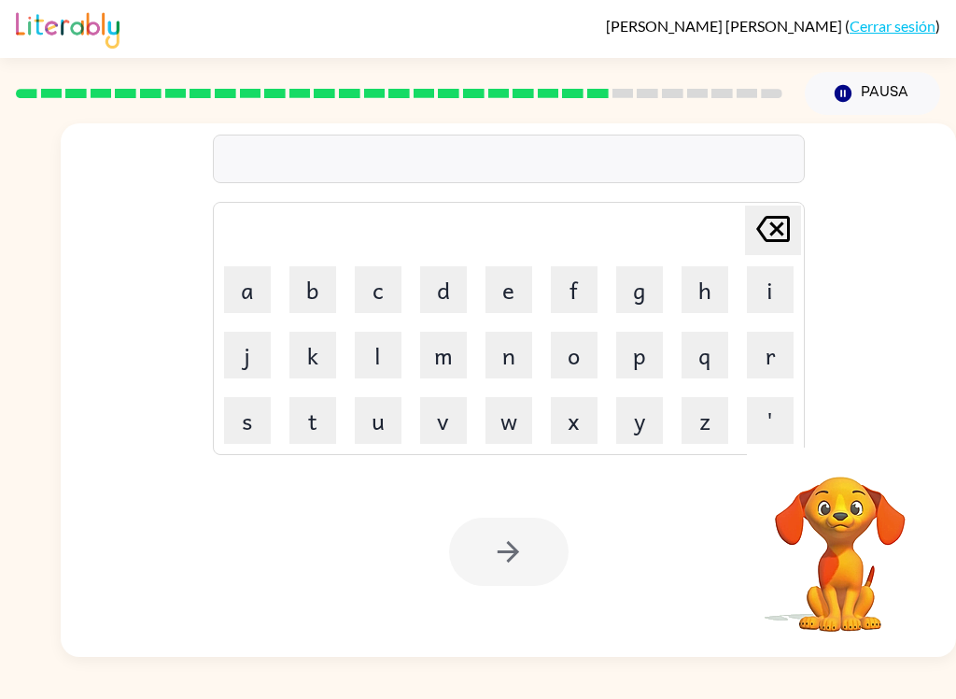
click at [242, 292] on button "a" at bounding box center [247, 289] width 47 height 47
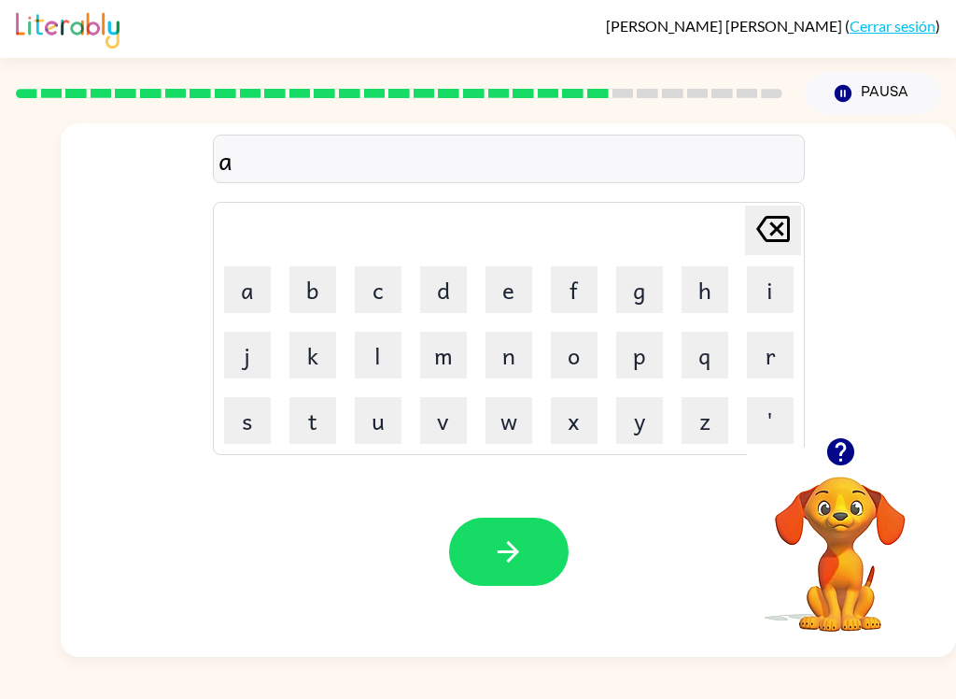
click at [515, 435] on button "w" at bounding box center [509, 420] width 47 height 47
click at [763, 223] on icon "[PERSON_NAME] last character input" at bounding box center [773, 228] width 45 height 45
click at [638, 423] on button "y" at bounding box center [639, 420] width 47 height 47
click at [248, 277] on button "a" at bounding box center [247, 289] width 47 height 47
click at [247, 427] on button "s" at bounding box center [247, 420] width 47 height 47
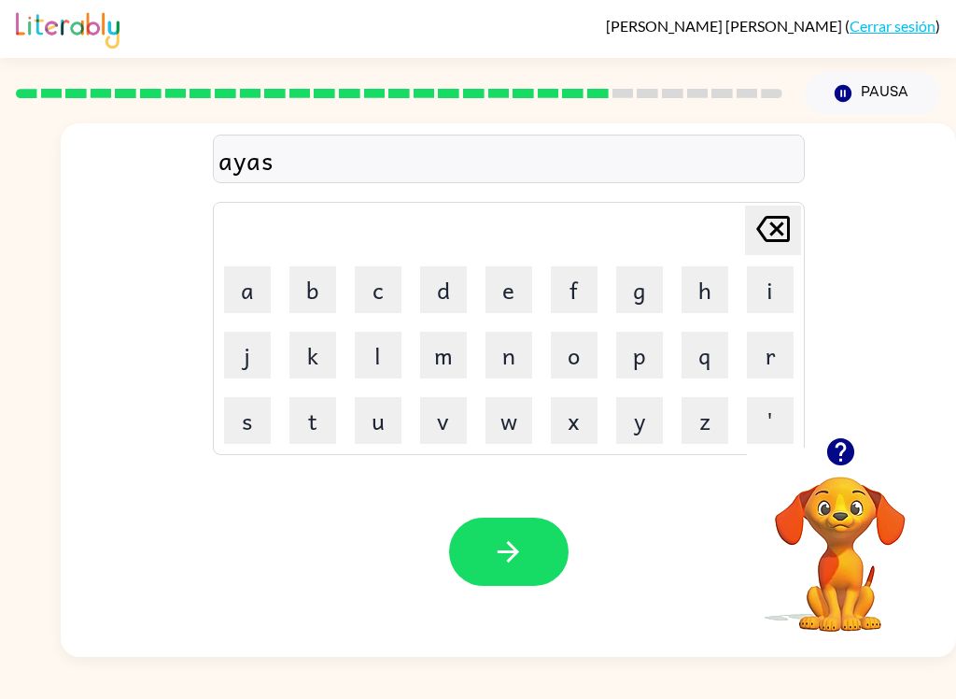
click at [791, 277] on button "i" at bounding box center [770, 289] width 47 height 47
click at [513, 366] on button "n" at bounding box center [509, 355] width 47 height 47
click at [526, 539] on button "button" at bounding box center [509, 551] width 120 height 68
click at [642, 290] on button "g" at bounding box center [639, 289] width 47 height 47
click at [247, 304] on button "a" at bounding box center [247, 289] width 47 height 47
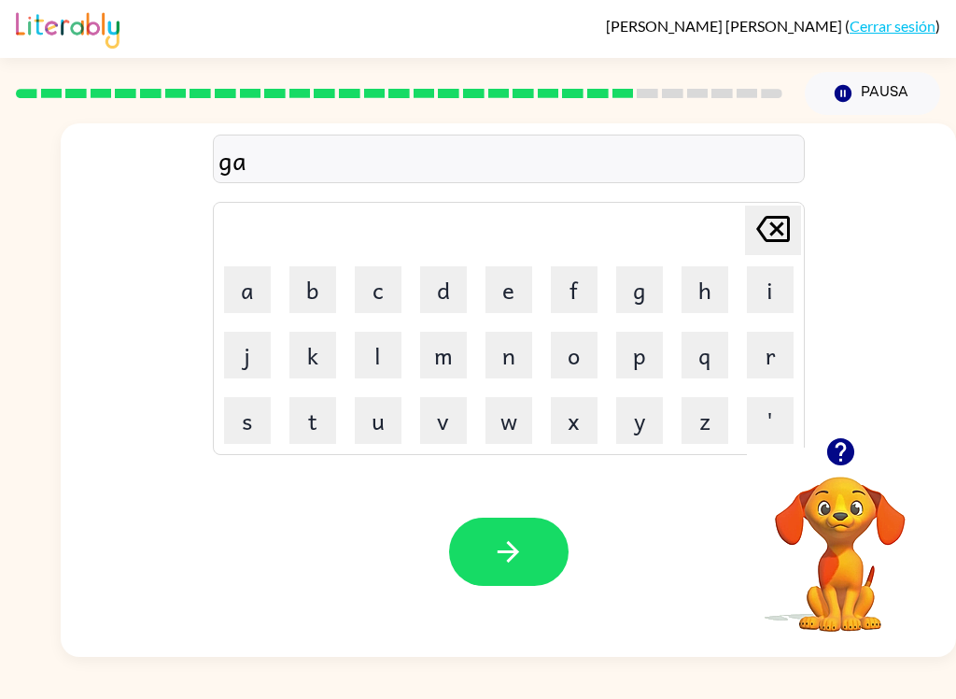
click at [654, 426] on button "y" at bounding box center [639, 420] width 47 height 47
click at [761, 276] on button "i" at bounding box center [770, 289] width 47 height 47
click at [510, 343] on button "n" at bounding box center [509, 355] width 47 height 47
click at [504, 553] on icon "button" at bounding box center [508, 551] width 21 height 21
click at [629, 286] on button "g" at bounding box center [639, 289] width 47 height 47
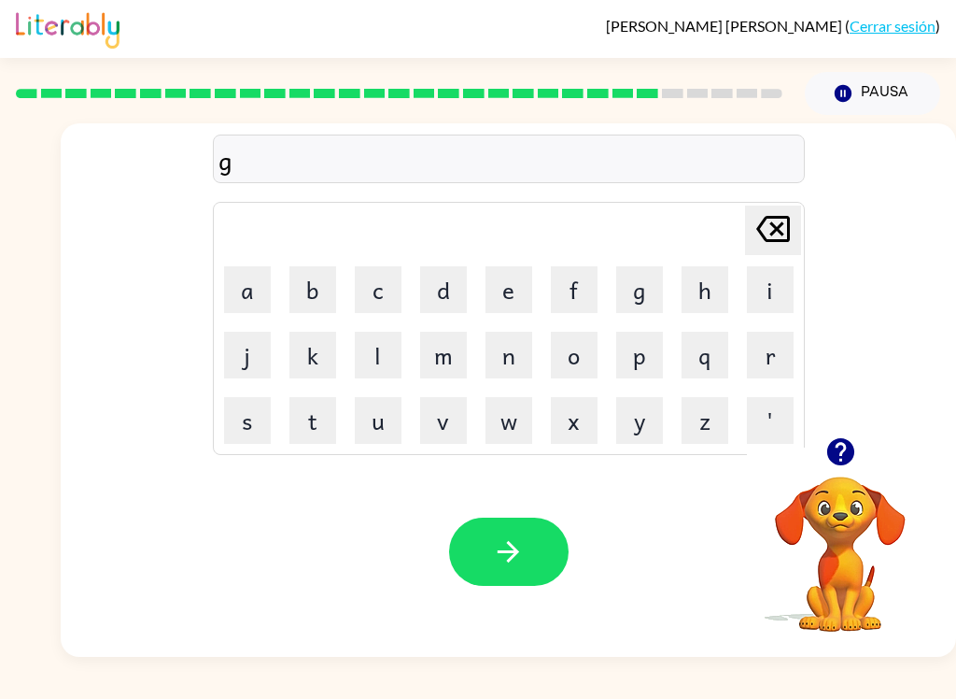
click at [251, 283] on button "a" at bounding box center [247, 289] width 47 height 47
click at [435, 411] on button "v" at bounding box center [443, 420] width 47 height 47
click at [515, 292] on button "e" at bounding box center [509, 289] width 47 height 47
click at [512, 359] on button "n" at bounding box center [509, 355] width 47 height 47
click at [525, 552] on button "button" at bounding box center [509, 551] width 120 height 68
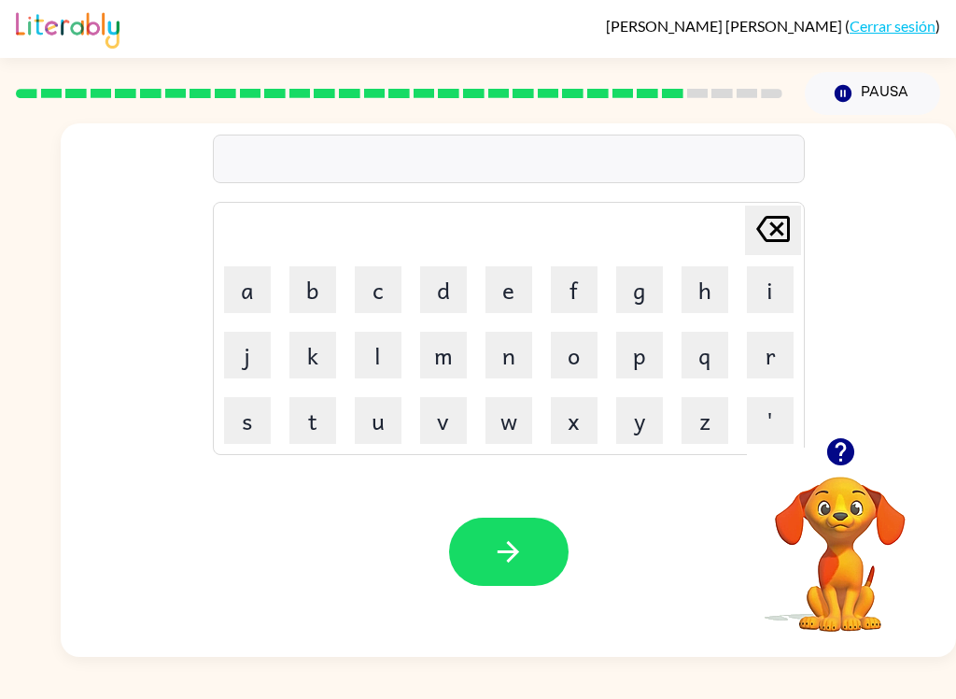
click at [252, 418] on button "s" at bounding box center [247, 420] width 47 height 47
click at [312, 415] on button "t" at bounding box center [313, 420] width 47 height 47
click at [523, 292] on button "e" at bounding box center [509, 289] width 47 height 47
click at [521, 351] on button "n" at bounding box center [509, 355] width 47 height 47
click at [496, 543] on icon "button" at bounding box center [508, 551] width 33 height 33
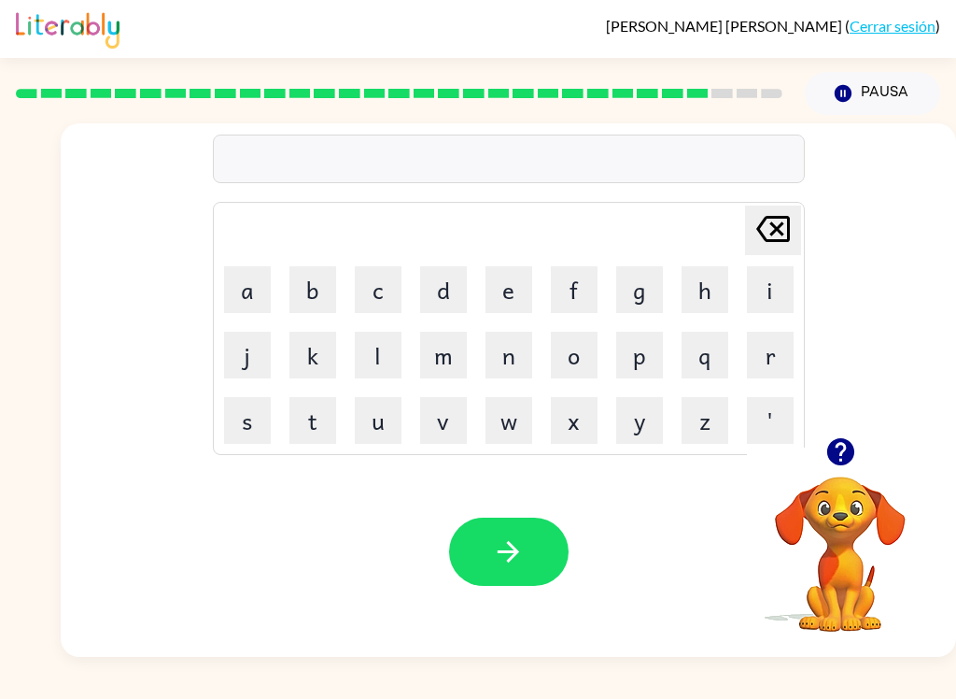
click at [854, 510] on video "Tu navegador debe admitir la reproducción de archivos .mp4 para usar Literably.…" at bounding box center [840, 540] width 187 height 187
click at [850, 443] on icon "button" at bounding box center [840, 451] width 27 height 27
click at [251, 424] on button "s" at bounding box center [247, 420] width 47 height 47
click at [705, 284] on button "h" at bounding box center [705, 289] width 47 height 47
click at [520, 288] on button "e" at bounding box center [509, 289] width 47 height 47
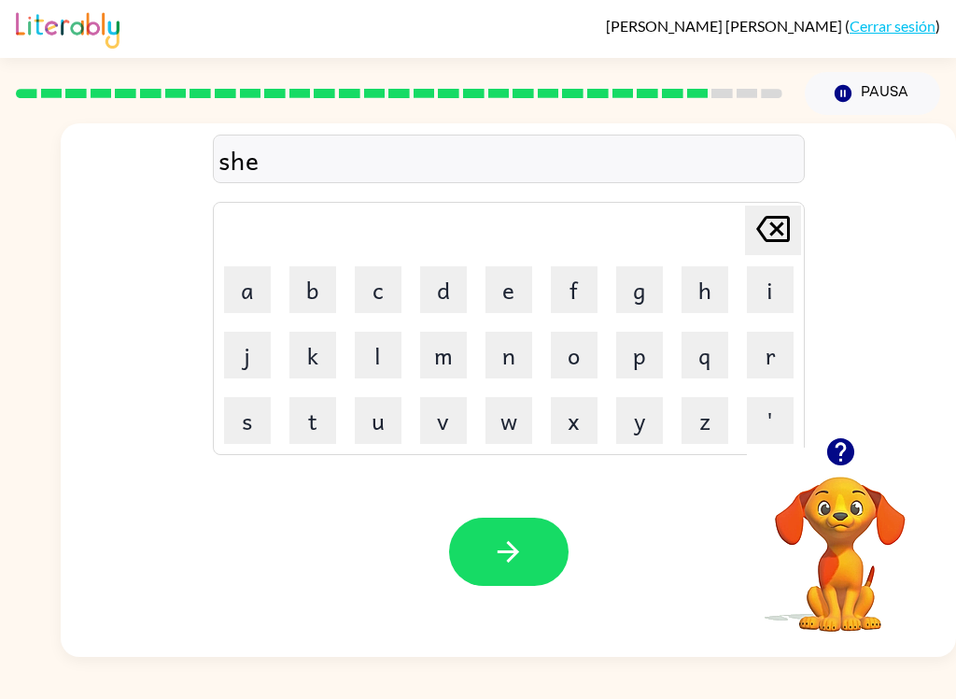
click at [775, 275] on button "i" at bounding box center [770, 289] width 47 height 47
click at [629, 364] on button "p" at bounding box center [639, 355] width 47 height 47
click at [525, 555] on button "button" at bounding box center [509, 551] width 120 height 68
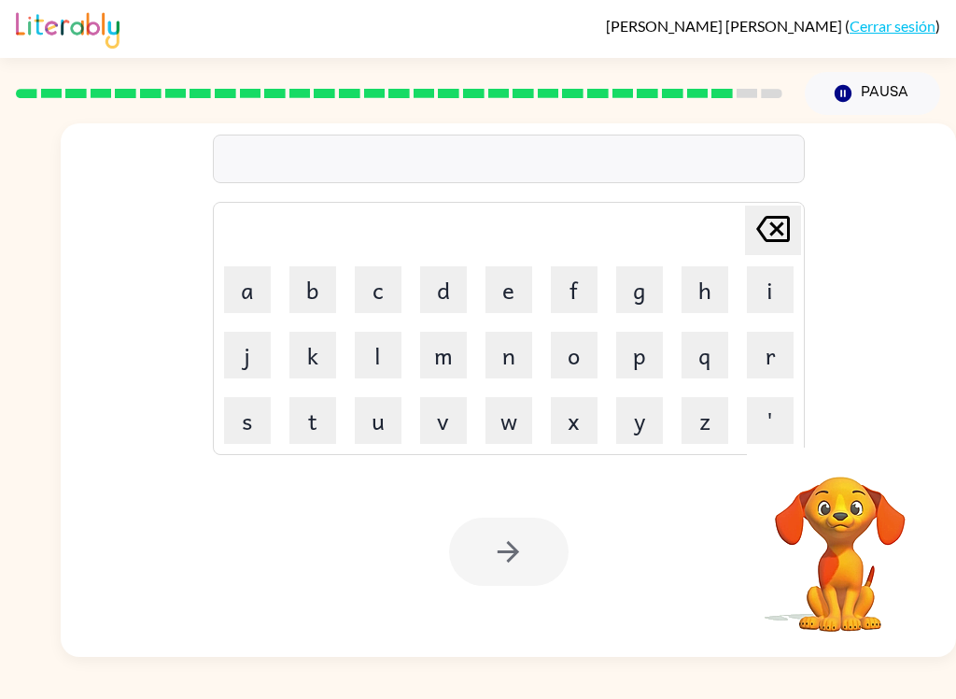
click at [520, 280] on button "e" at bounding box center [509, 289] width 47 height 47
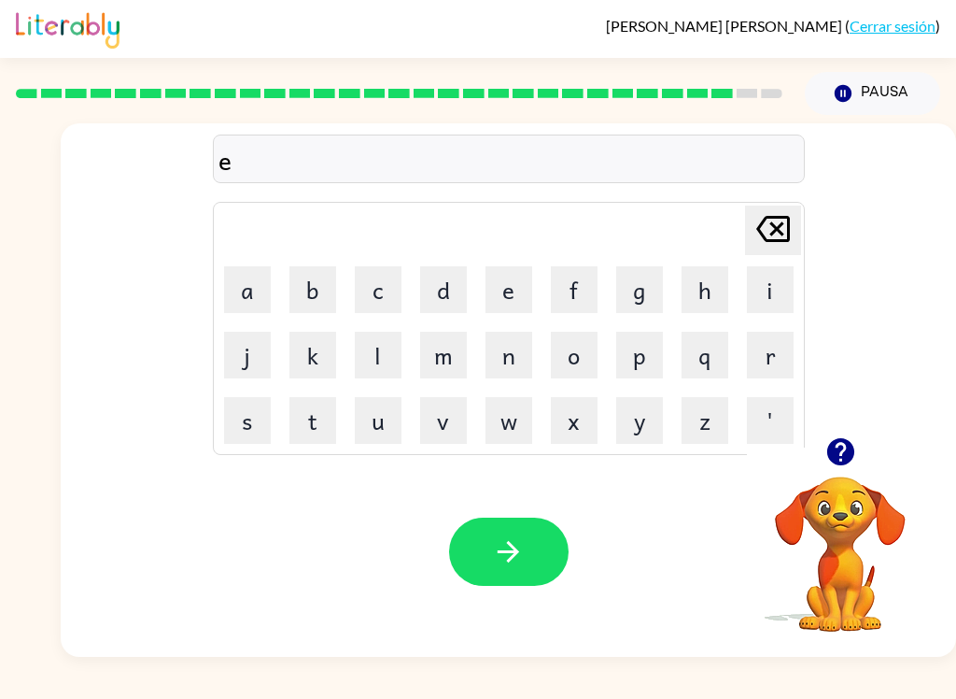
click at [247, 417] on button "s" at bounding box center [247, 420] width 47 height 47
click at [239, 412] on button "s" at bounding box center [247, 420] width 47 height 47
click at [766, 217] on icon at bounding box center [773, 229] width 34 height 26
click at [514, 283] on button "e" at bounding box center [509, 289] width 47 height 47
click at [388, 350] on button "l" at bounding box center [378, 355] width 47 height 47
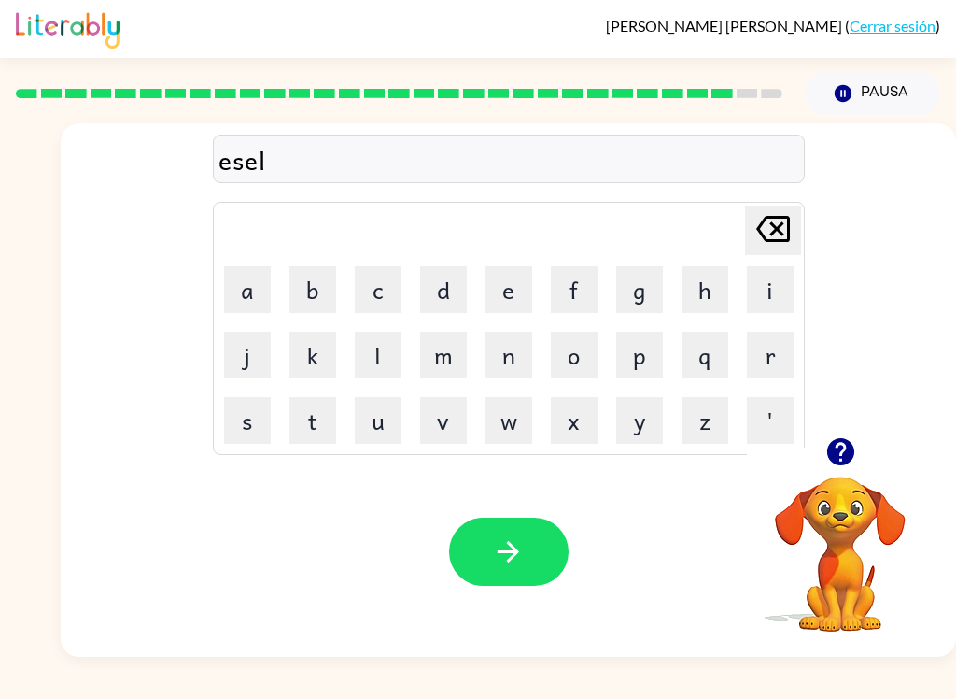
click at [510, 283] on button "e" at bounding box center [509, 289] width 47 height 47
click at [503, 354] on button "n" at bounding box center [509, 355] width 47 height 47
click at [501, 551] on icon "button" at bounding box center [508, 551] width 33 height 33
click at [650, 286] on button "g" at bounding box center [639, 289] width 47 height 47
click at [590, 346] on button "o" at bounding box center [574, 355] width 47 height 47
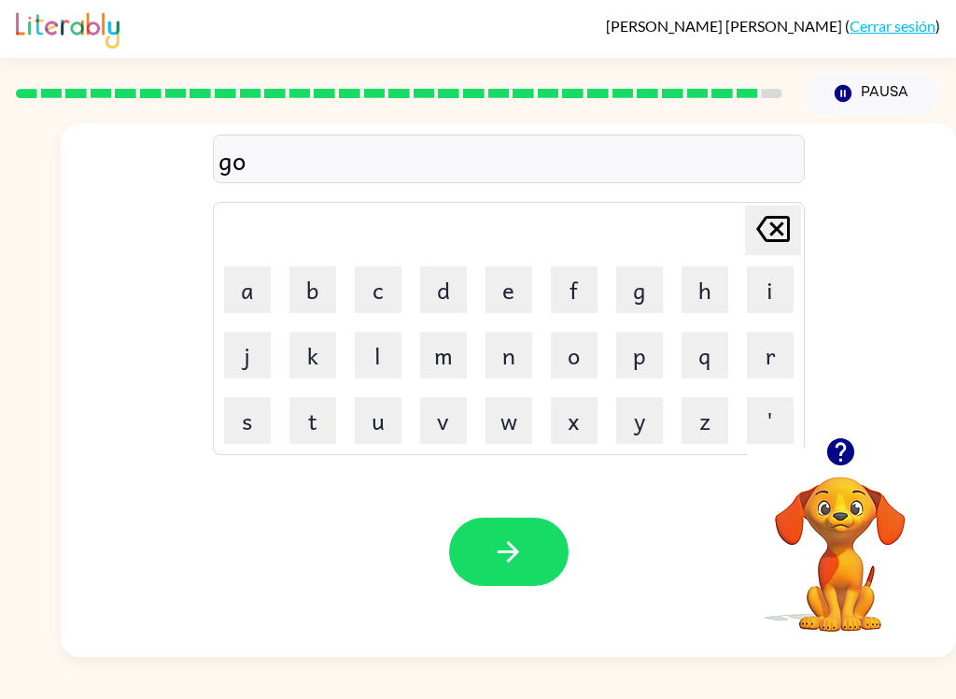
click at [642, 348] on button "p" at bounding box center [639, 355] width 47 height 47
click at [298, 288] on button "b" at bounding box center [313, 289] width 47 height 47
click at [521, 279] on button "e" at bounding box center [509, 289] width 47 height 47
click at [383, 286] on button "c" at bounding box center [378, 289] width 47 height 47
click at [572, 345] on button "o" at bounding box center [574, 355] width 47 height 47
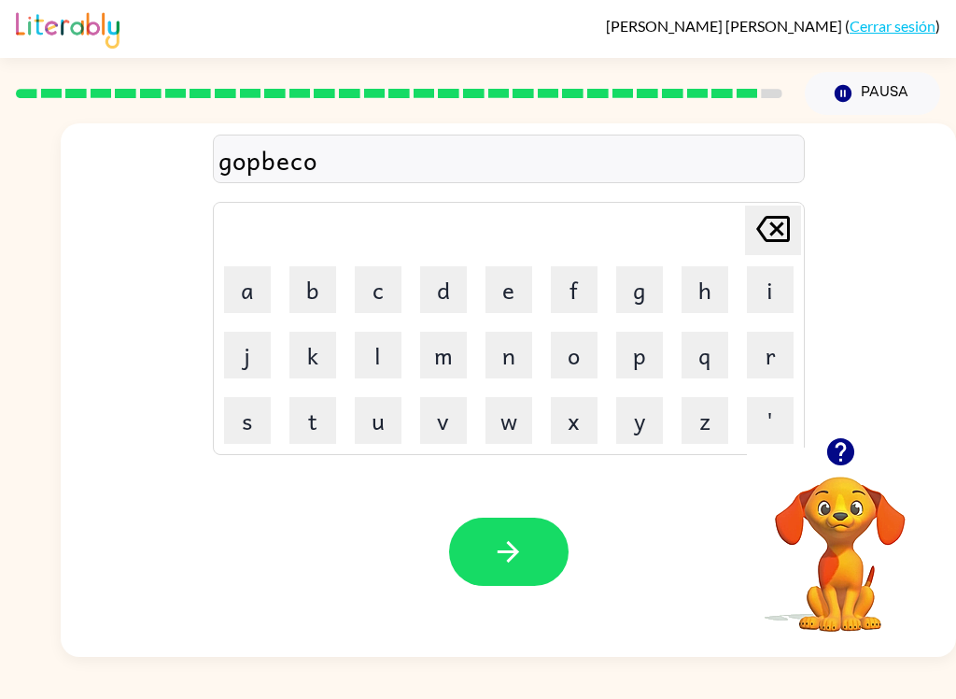
click at [769, 334] on button "r" at bounding box center [770, 355] width 47 height 47
click at [507, 558] on icon "button" at bounding box center [508, 551] width 33 height 33
